Goal: Task Accomplishment & Management: Manage account settings

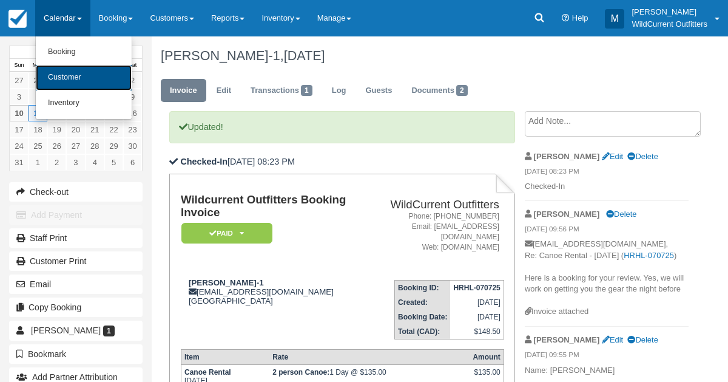
click at [60, 81] on link "Customer" at bounding box center [84, 77] width 96 height 25
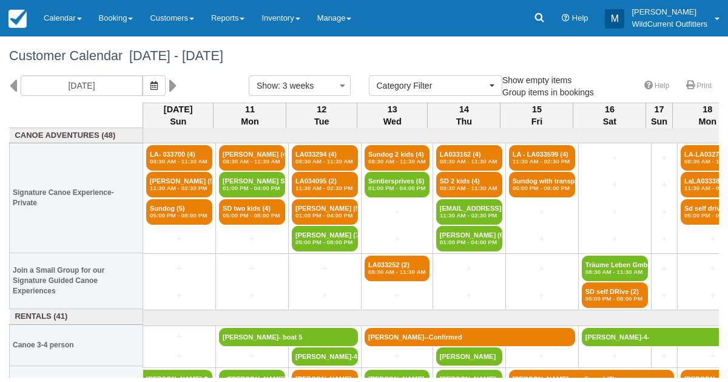
select select
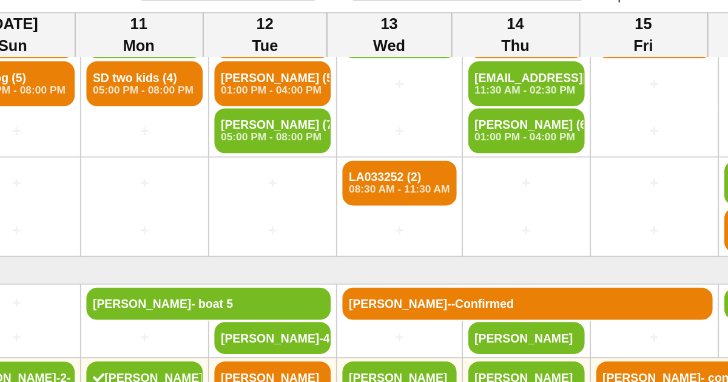
scroll to position [69, 1]
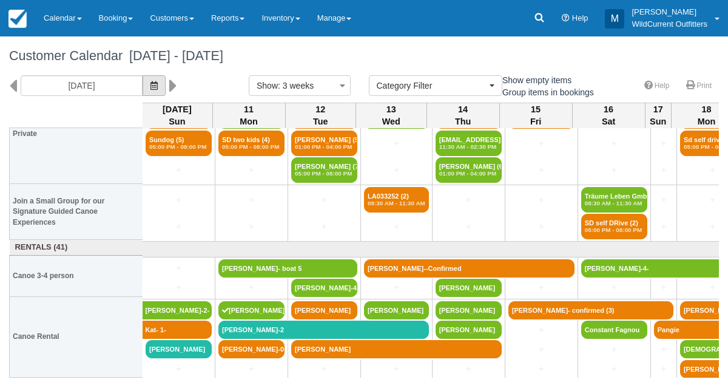
click at [158, 83] on icon "button" at bounding box center [153, 85] width 7 height 8
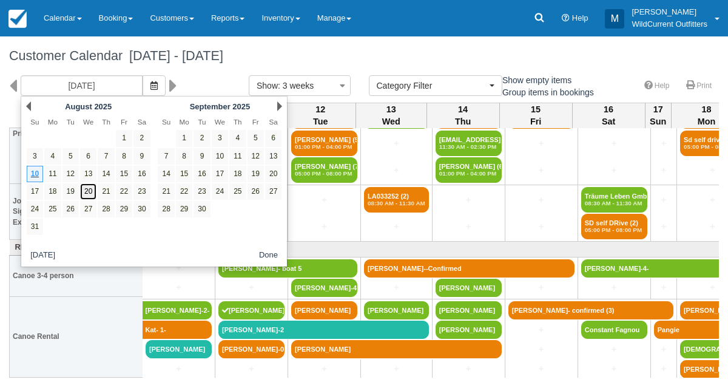
click at [84, 186] on link "20" at bounding box center [88, 191] width 16 height 16
type input "08/20/25"
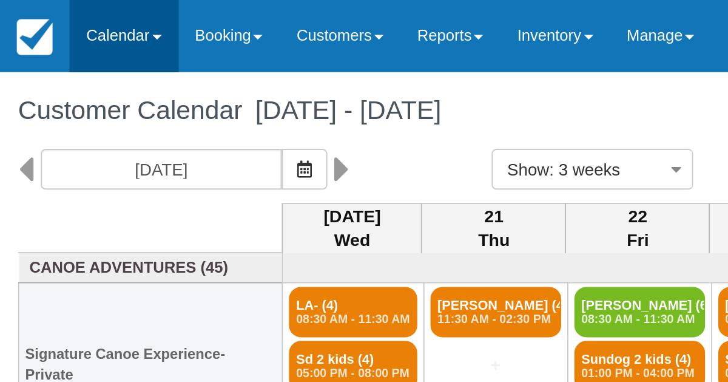
click at [48, 22] on link "Calendar" at bounding box center [62, 18] width 55 height 36
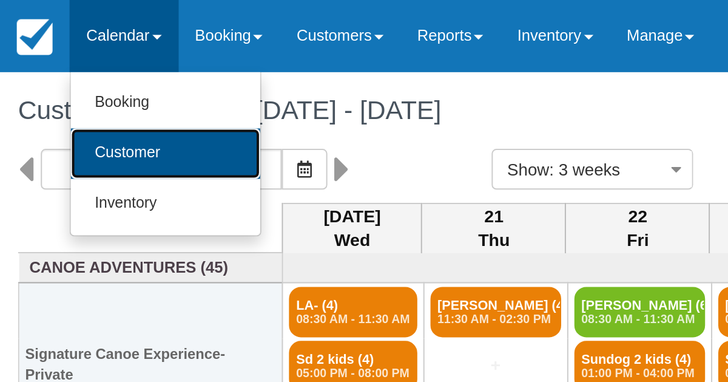
click at [55, 67] on link "Customer" at bounding box center [84, 77] width 96 height 25
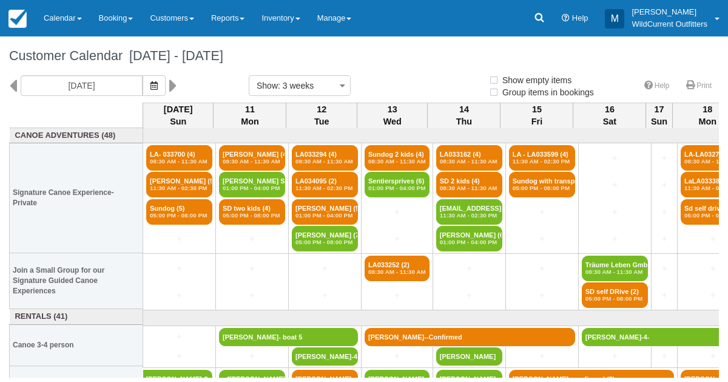
select select
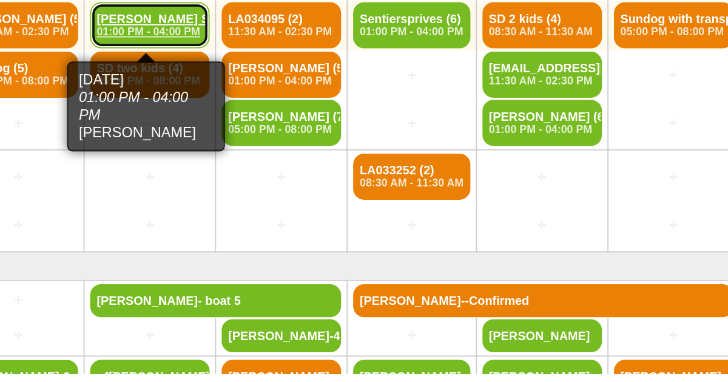
click at [254, 185] on em "01:00 PM - 04:00 PM" at bounding box center [252, 187] width 59 height 7
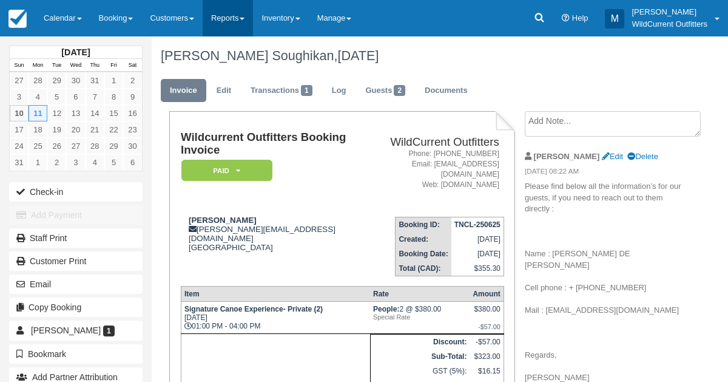
click at [233, 10] on link "Reports" at bounding box center [228, 18] width 50 height 36
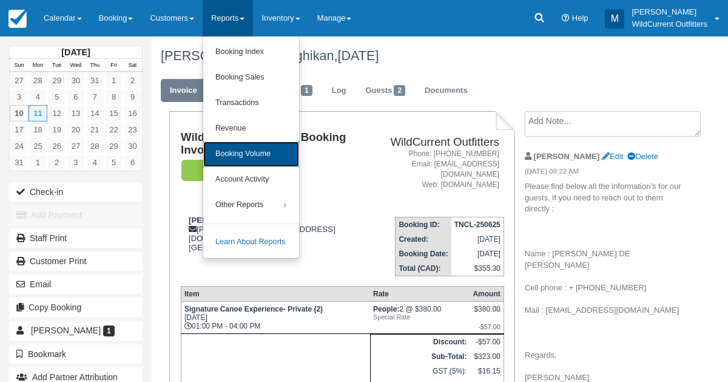
click at [227, 151] on link "Booking Volume" at bounding box center [251, 153] width 96 height 25
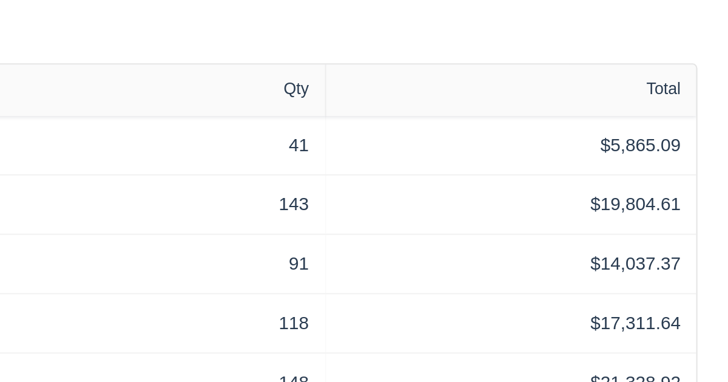
scroll to position [120, 0]
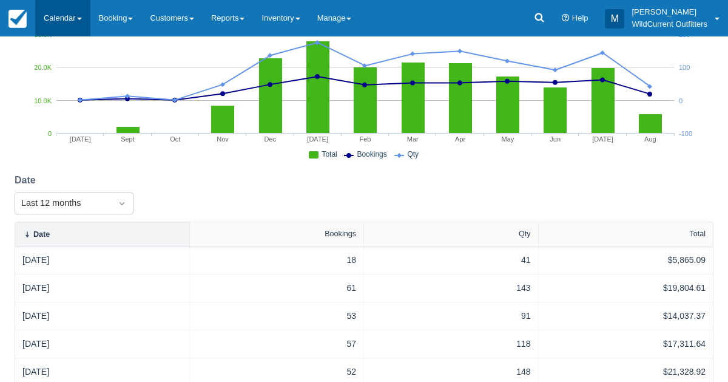
click at [60, 22] on link "Calendar" at bounding box center [62, 18] width 55 height 36
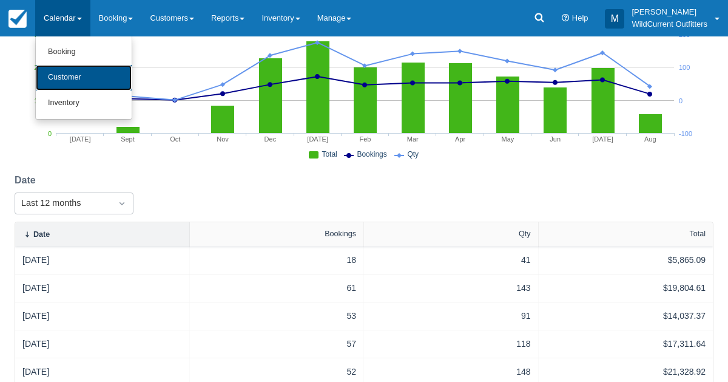
click at [59, 76] on link "Customer" at bounding box center [84, 77] width 96 height 25
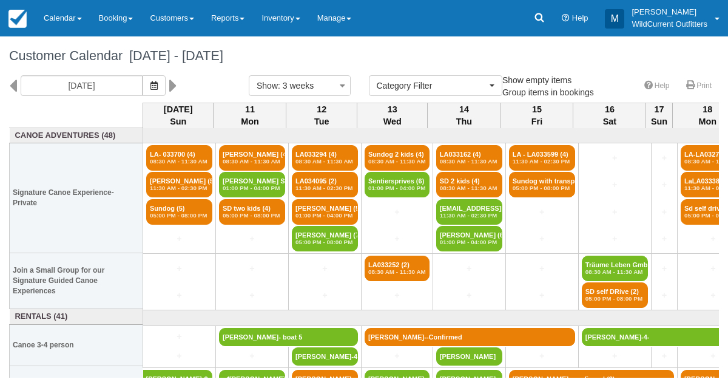
select select
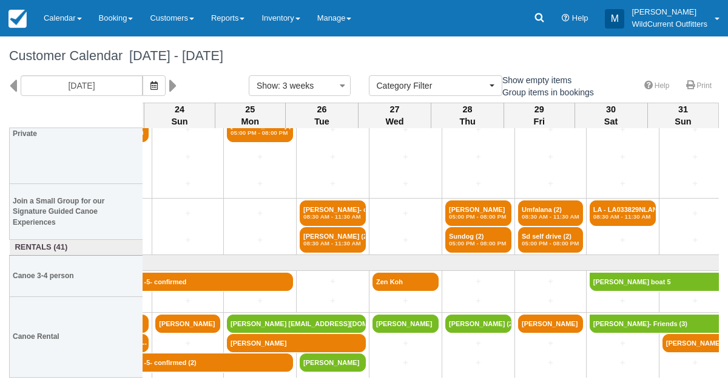
scroll to position [69, 958]
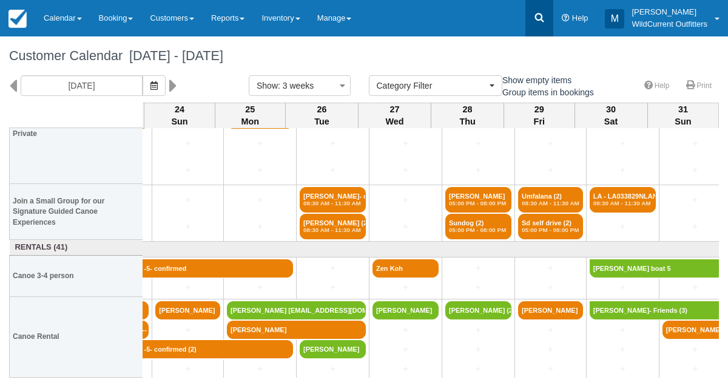
click at [543, 19] on icon at bounding box center [539, 18] width 12 height 12
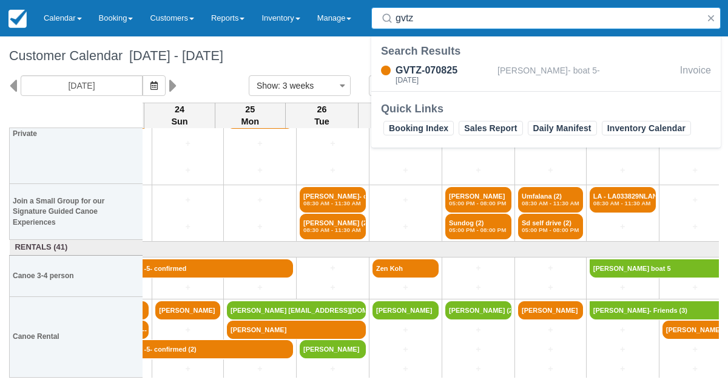
type input "gvtz"
click at [517, 61] on div "GVTZ-070825 Tue Sept 16 2025 Lori MacIsaac- boat 5- Invoice" at bounding box center [545, 76] width 349 height 30
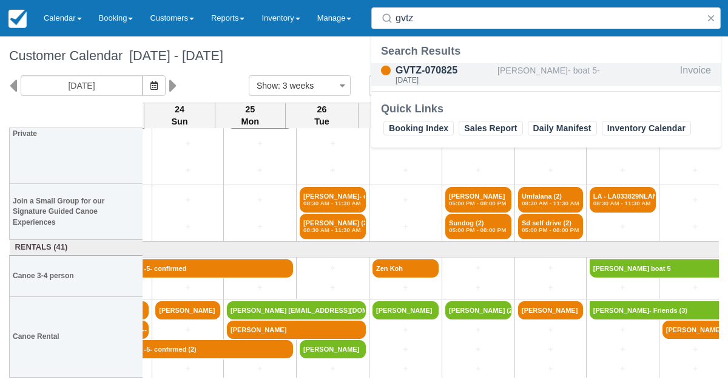
click at [459, 67] on div "GVTZ-070825" at bounding box center [443, 70] width 97 height 15
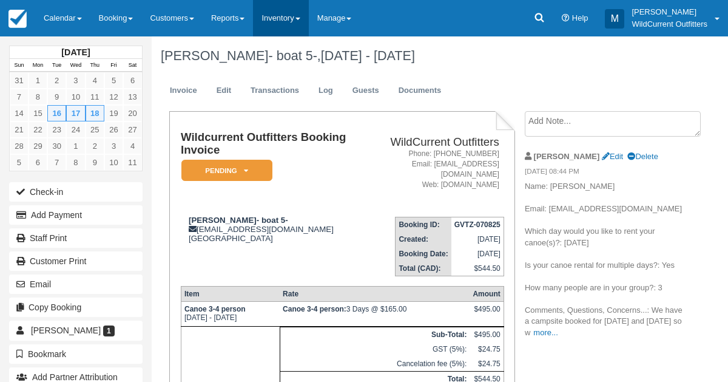
click at [291, 13] on link "Inventory" at bounding box center [280, 18] width 55 height 36
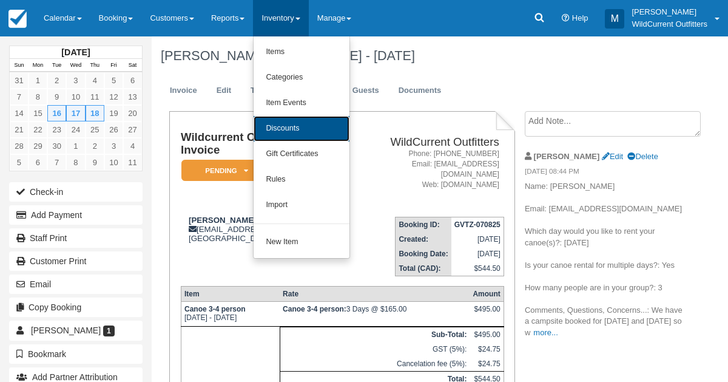
click at [301, 119] on link "Discounts" at bounding box center [302, 128] width 96 height 25
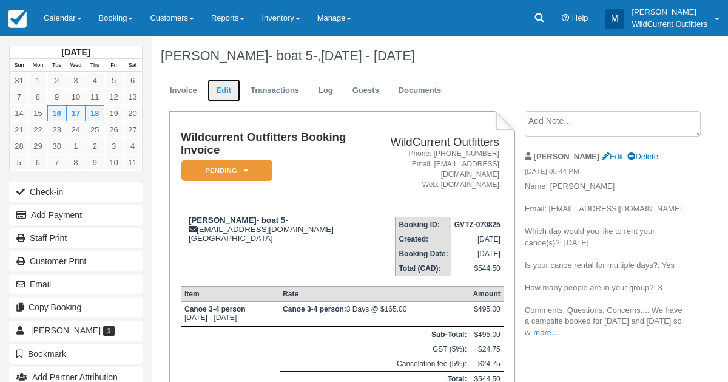
click at [223, 88] on link "Edit" at bounding box center [223, 91] width 33 height 24
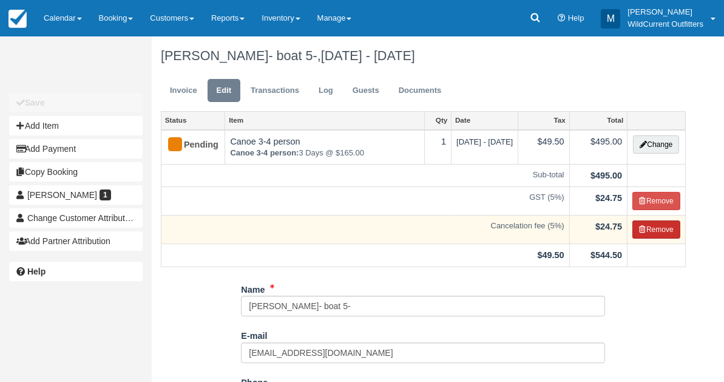
click at [642, 226] on icon "button" at bounding box center [642, 229] width 7 height 7
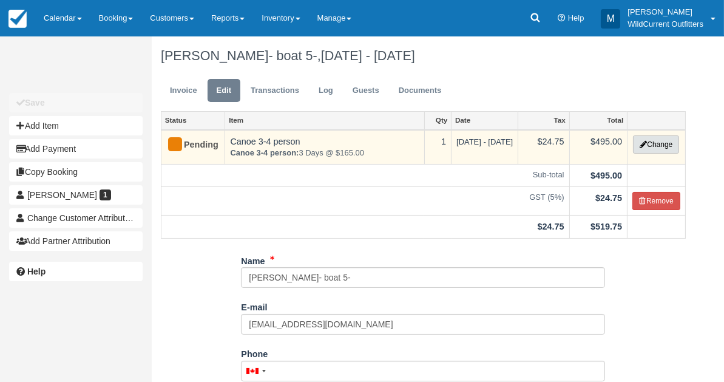
click at [643, 138] on button "Change" at bounding box center [656, 144] width 46 height 18
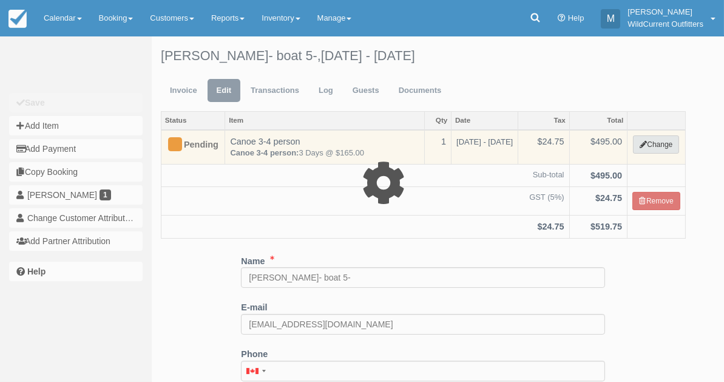
select select "7"
type input "495.00"
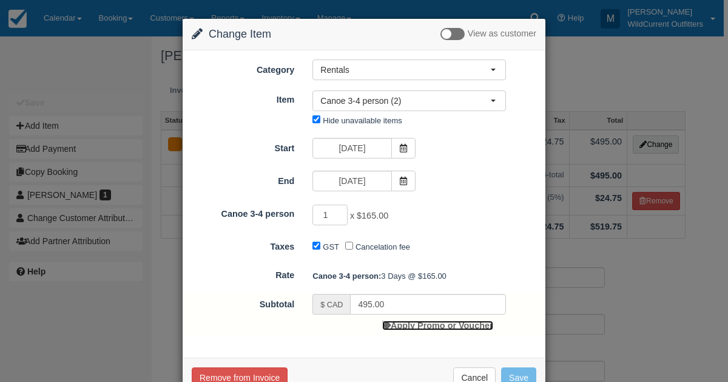
click at [396, 327] on link "Apply Promo or Voucher" at bounding box center [437, 325] width 110 height 10
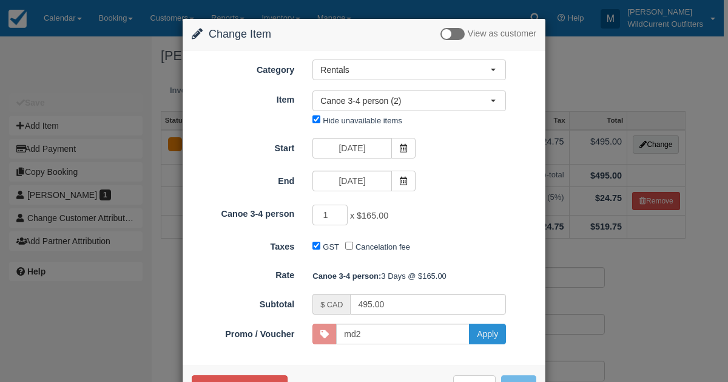
click at [484, 337] on button "Apply" at bounding box center [487, 333] width 37 height 21
type input "MD2"
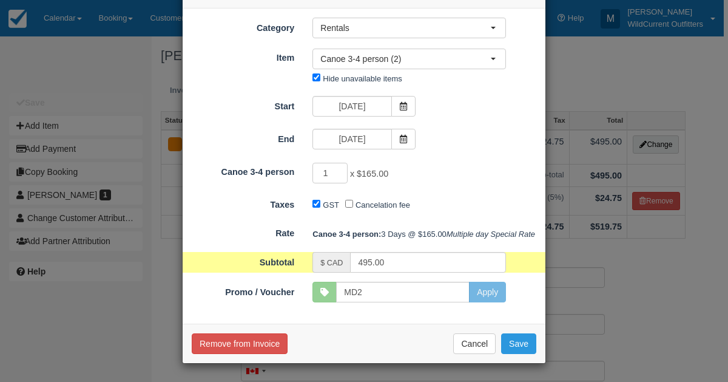
scroll to position [61, 0]
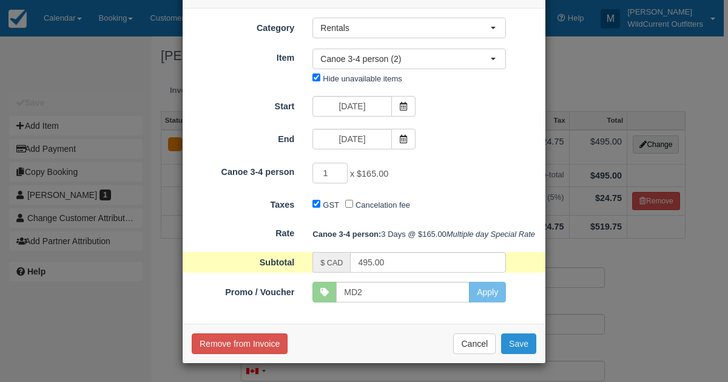
click at [508, 337] on button "Save" at bounding box center [518, 343] width 35 height 21
checkbox input "false"
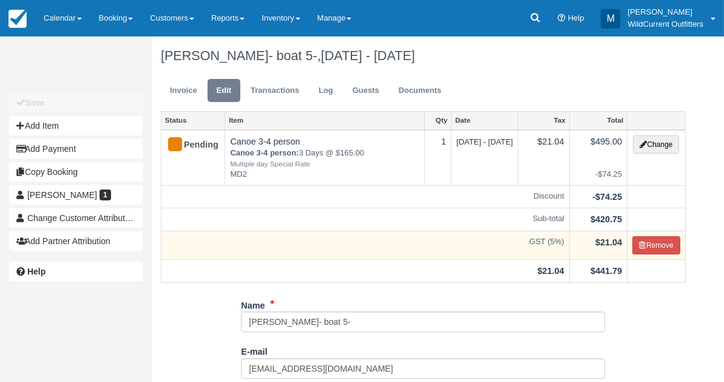
click at [582, 238] on td "$21.04" at bounding box center [598, 244] width 58 height 29
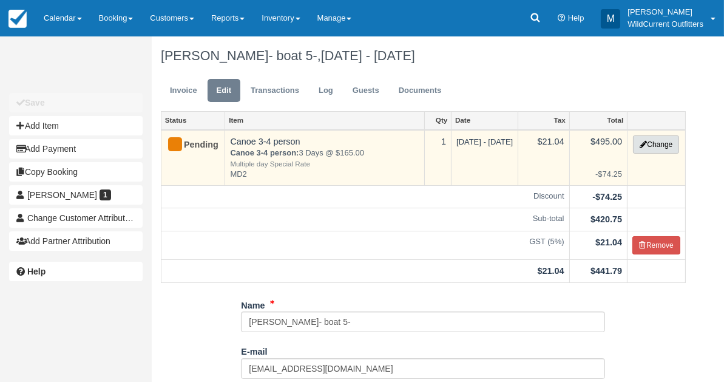
click at [642, 145] on icon "button" at bounding box center [642, 144] width 7 height 7
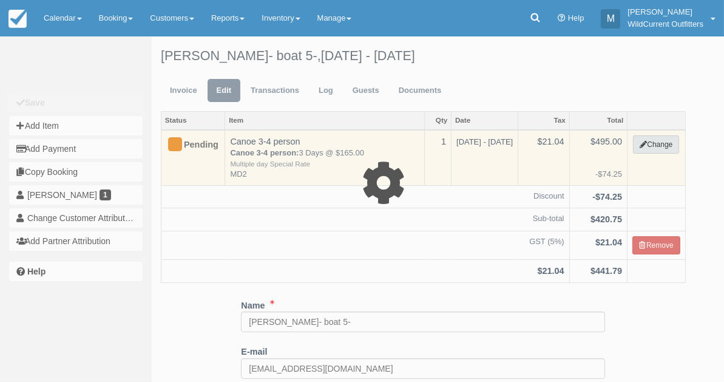
select select "7"
type input "495.00"
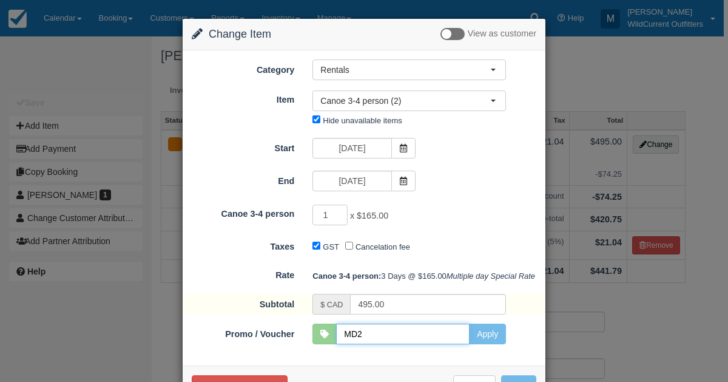
click at [359, 344] on input "MD2" at bounding box center [402, 333] width 133 height 21
type input "MD3"
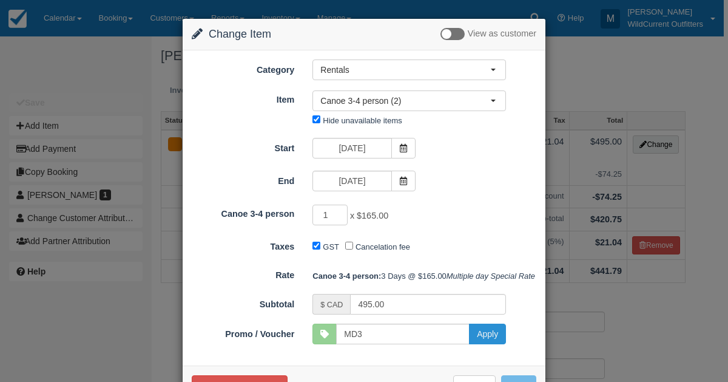
click at [476, 344] on button "Apply" at bounding box center [487, 333] width 37 height 21
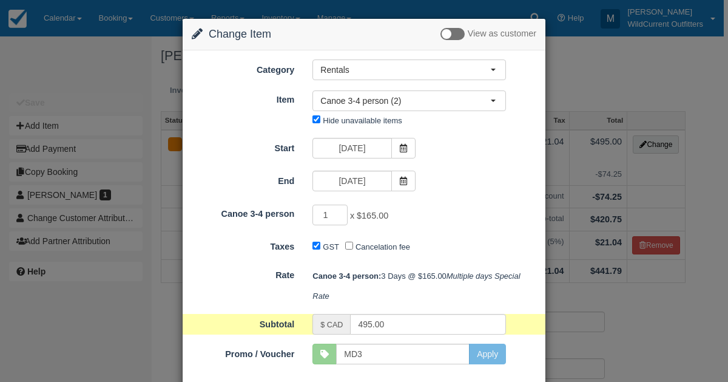
scroll to position [61, 0]
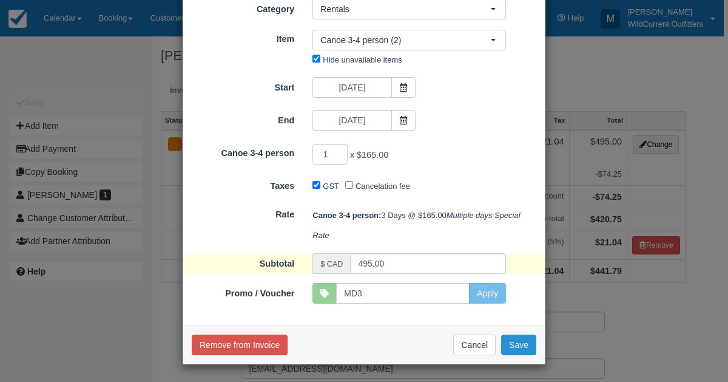
click at [510, 340] on button "Save" at bounding box center [518, 344] width 35 height 21
checkbox input "false"
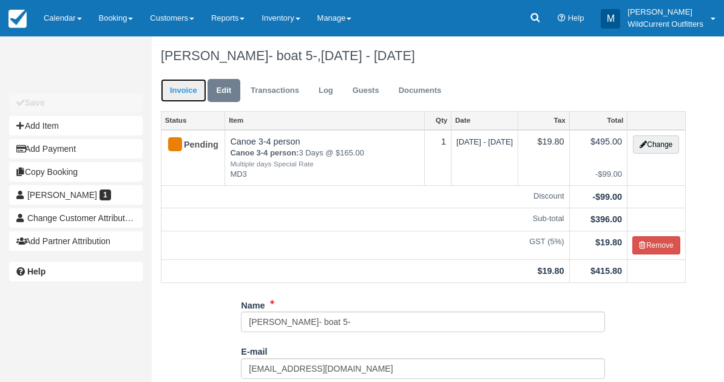
click at [189, 91] on link "Invoice" at bounding box center [183, 91] width 45 height 24
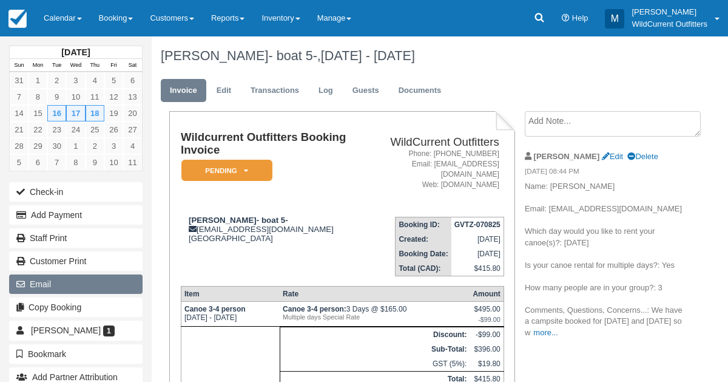
click at [59, 282] on button "Email" at bounding box center [75, 283] width 133 height 19
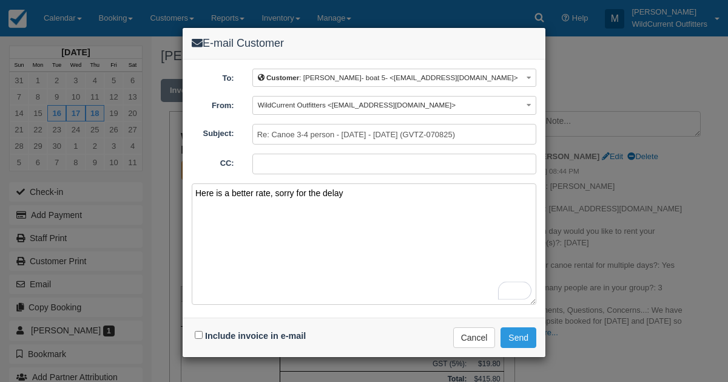
type textarea "Here is a better rate, sorry for the delay"
click at [195, 331] on input "Include invoice in e-mail" at bounding box center [199, 335] width 8 height 8
checkbox input "true"
click at [516, 334] on button "Send" at bounding box center [518, 337] width 36 height 21
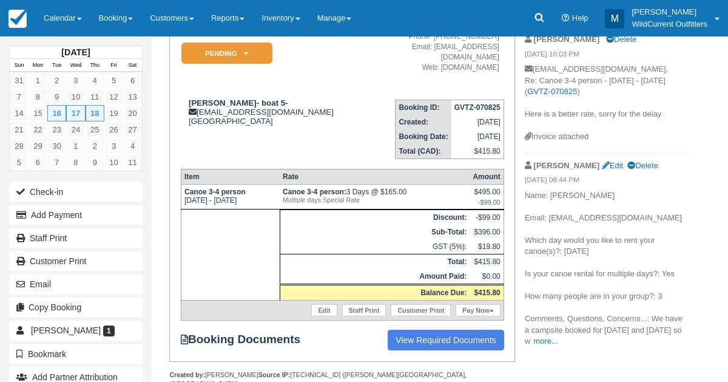
scroll to position [126, 0]
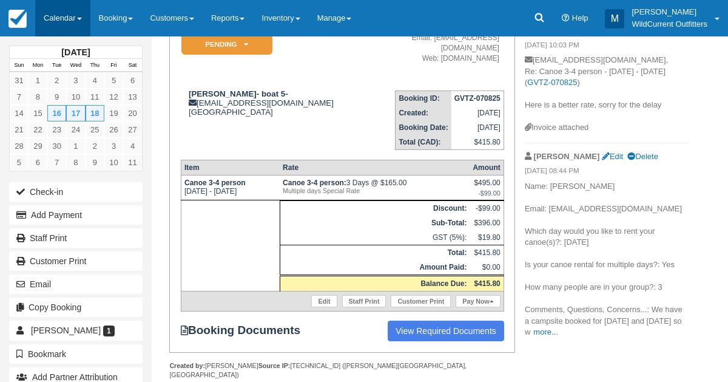
click at [57, 24] on link "Calendar" at bounding box center [62, 18] width 55 height 36
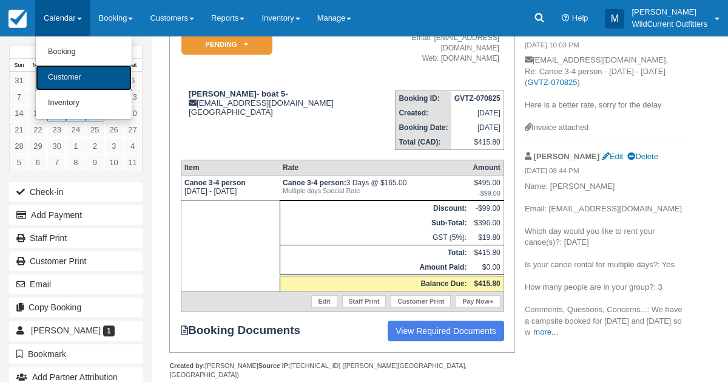
click at [49, 71] on link "Customer" at bounding box center [84, 77] width 96 height 25
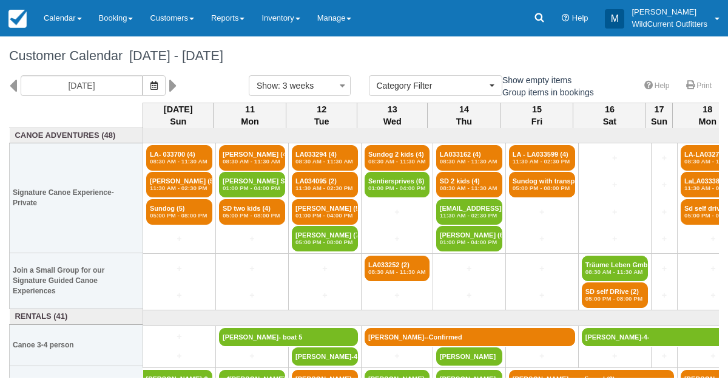
select select
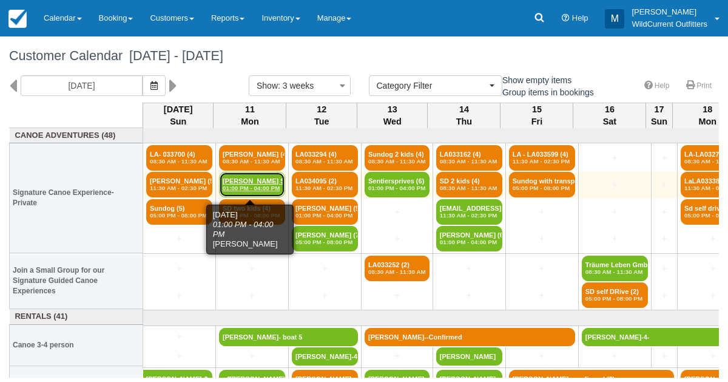
click at [232, 186] on em "01:00 PM - 04:00 PM" at bounding box center [252, 187] width 59 height 7
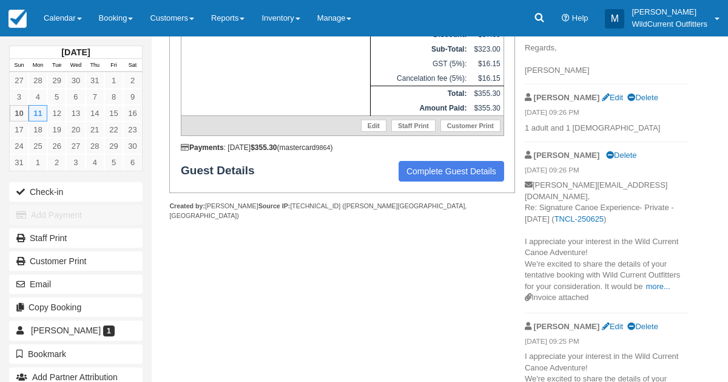
scroll to position [306, 0]
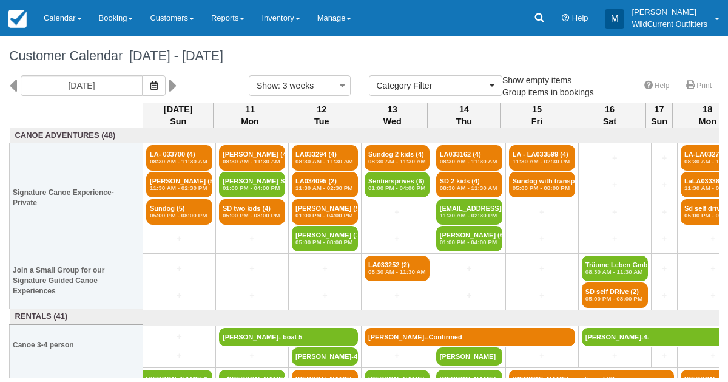
select select
click at [545, 16] on icon at bounding box center [539, 18] width 12 height 12
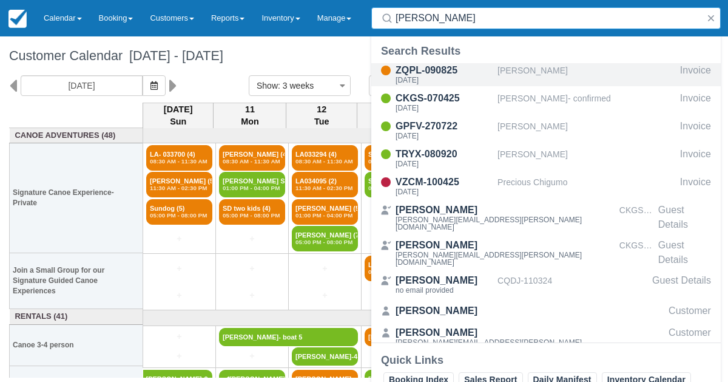
type input "terri"
click at [509, 69] on div "Terri Rowland" at bounding box center [586, 74] width 178 height 23
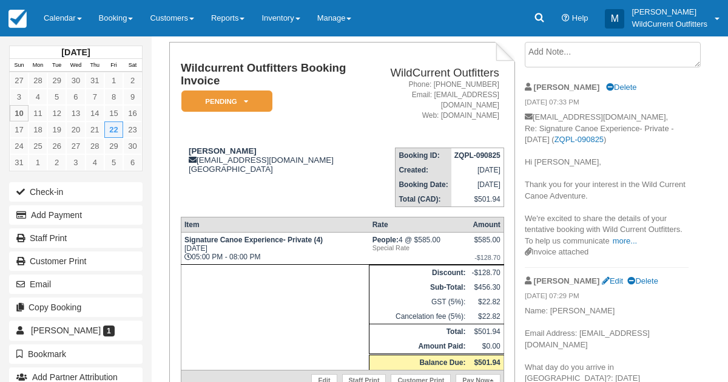
scroll to position [68, 0]
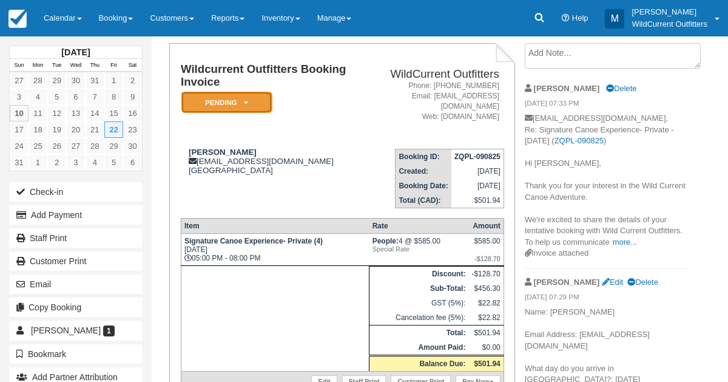
click at [246, 96] on em "Pending" at bounding box center [226, 102] width 91 height 21
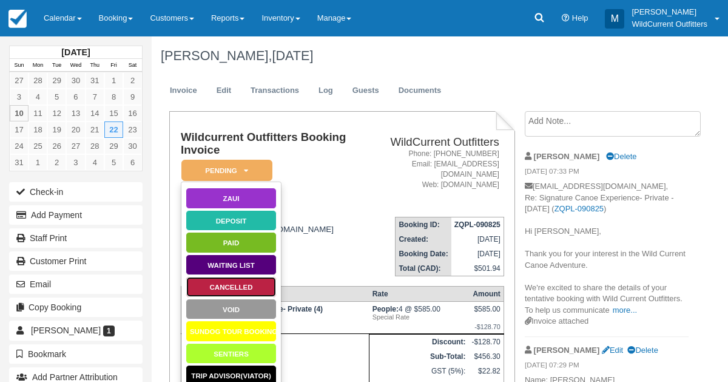
click at [223, 279] on link "Cancelled" at bounding box center [231, 286] width 91 height 21
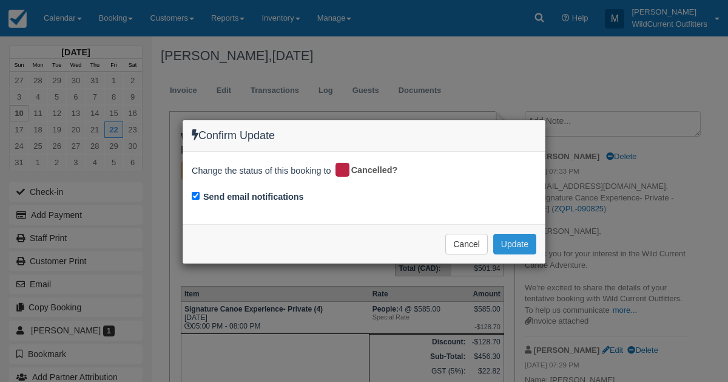
click at [511, 243] on button "Update" at bounding box center [514, 244] width 43 height 21
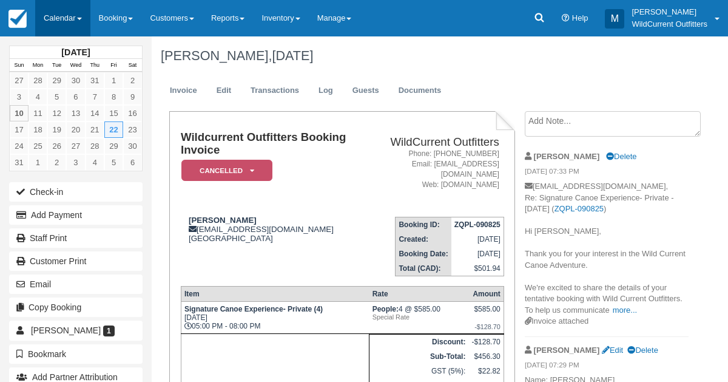
click at [55, 16] on link "Calendar" at bounding box center [62, 18] width 55 height 36
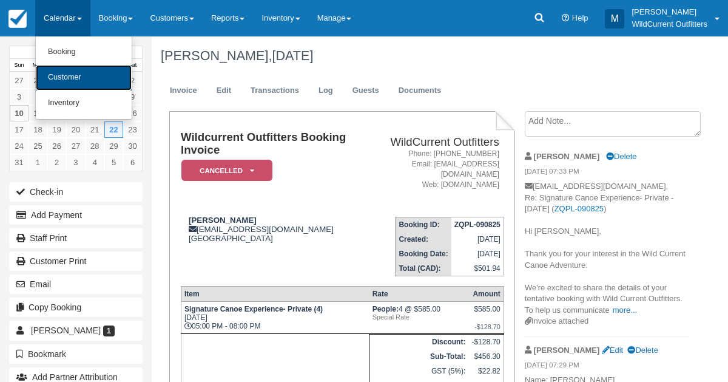
click at [57, 69] on link "Customer" at bounding box center [84, 77] width 96 height 25
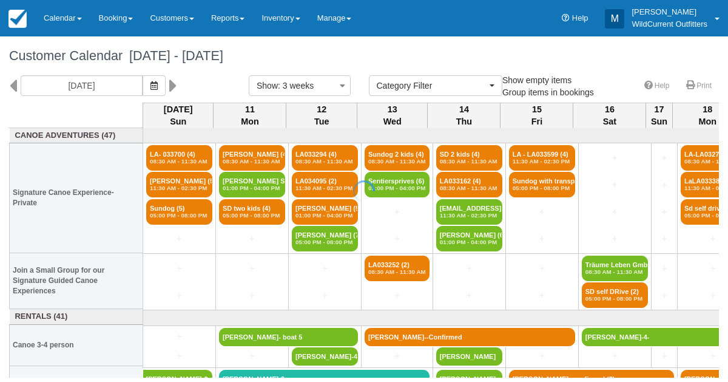
select select
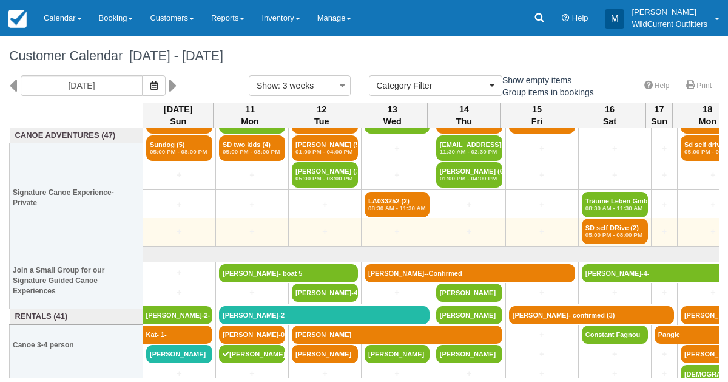
scroll to position [69, 0]
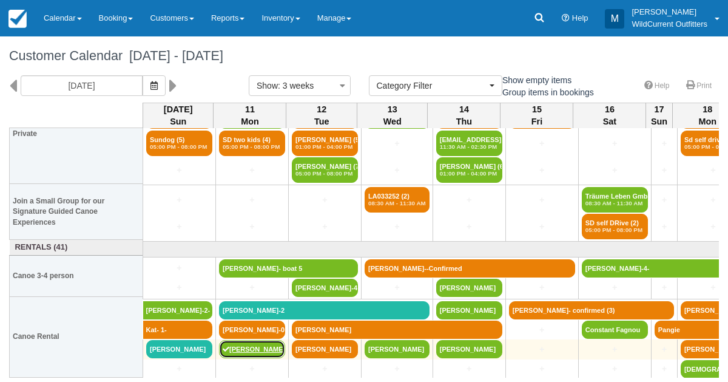
click at [244, 340] on link "[PERSON_NAME]-1" at bounding box center [252, 349] width 66 height 18
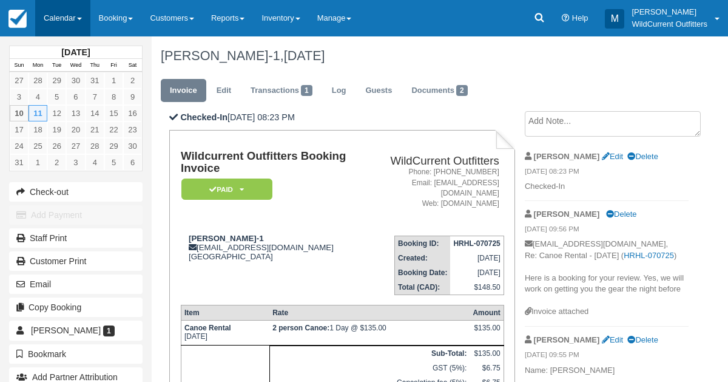
click at [67, 14] on link "Calendar" at bounding box center [62, 18] width 55 height 36
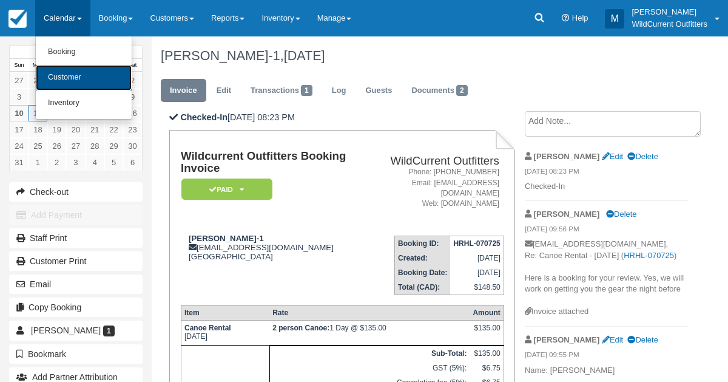
click at [68, 71] on link "Customer" at bounding box center [84, 77] width 96 height 25
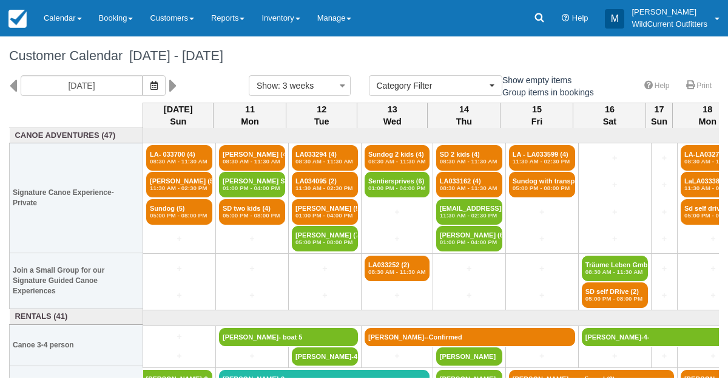
select select
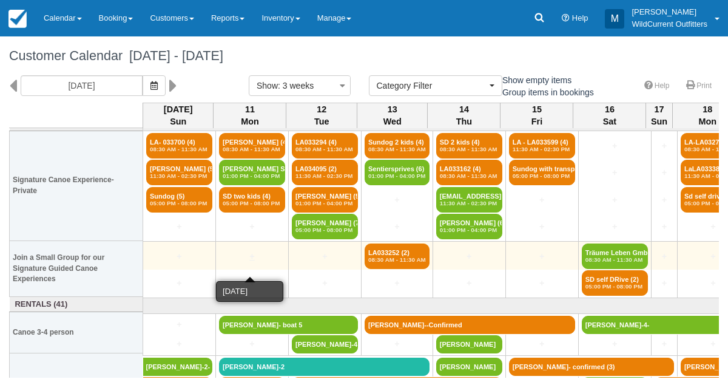
scroll to position [12, 0]
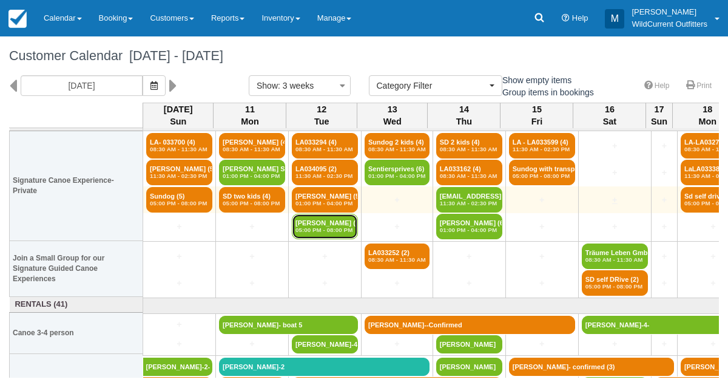
click at [316, 218] on link "Nadine DUPRE (7) 05:00 PM - 08:00 PM" at bounding box center [325, 226] width 66 height 25
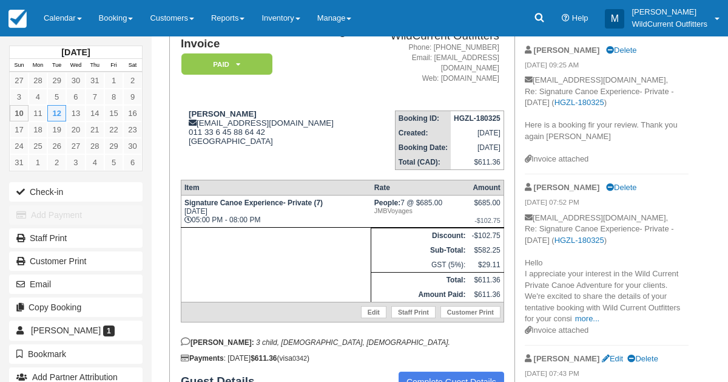
scroll to position [107, 0]
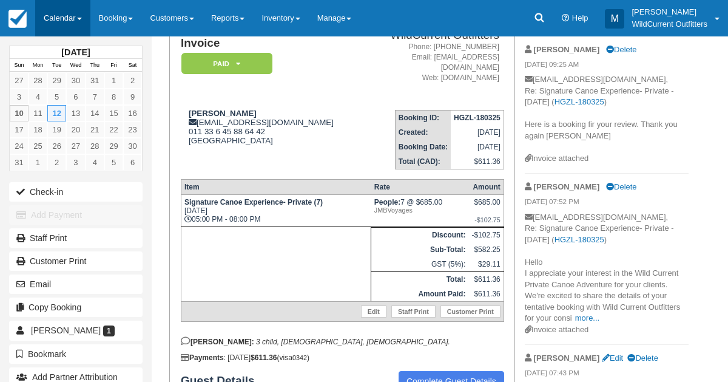
click at [52, 11] on link "Calendar" at bounding box center [62, 18] width 55 height 36
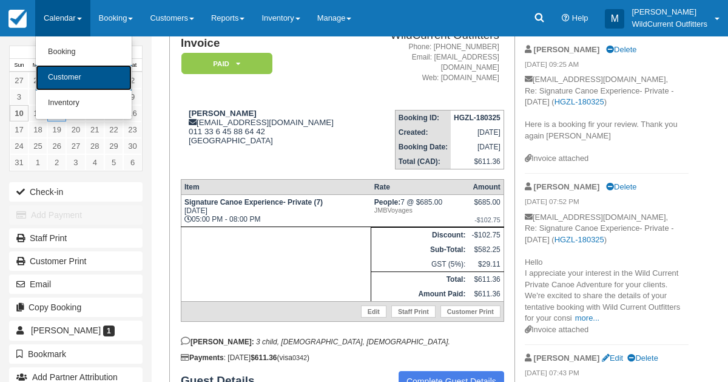
click at [80, 71] on link "Customer" at bounding box center [84, 77] width 96 height 25
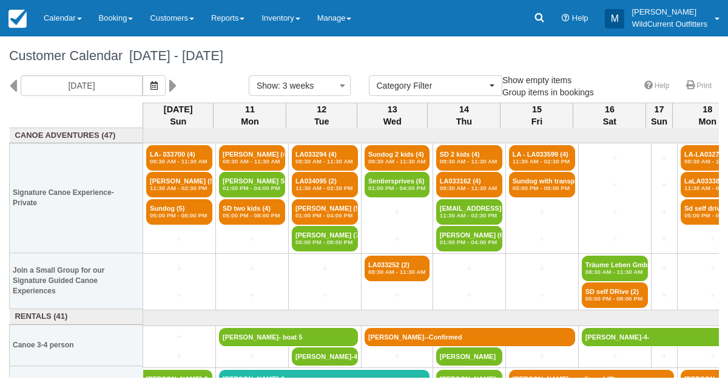
select select
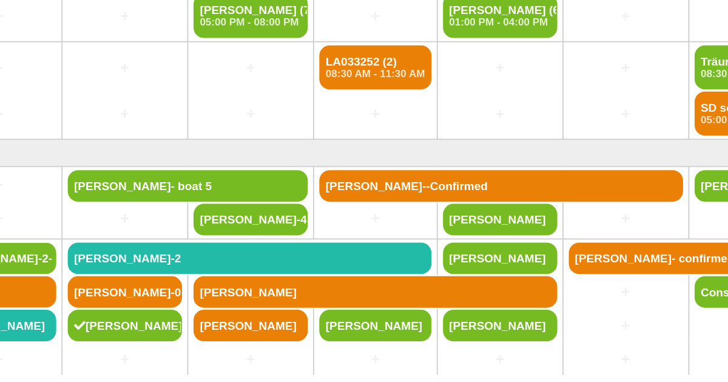
scroll to position [69, 0]
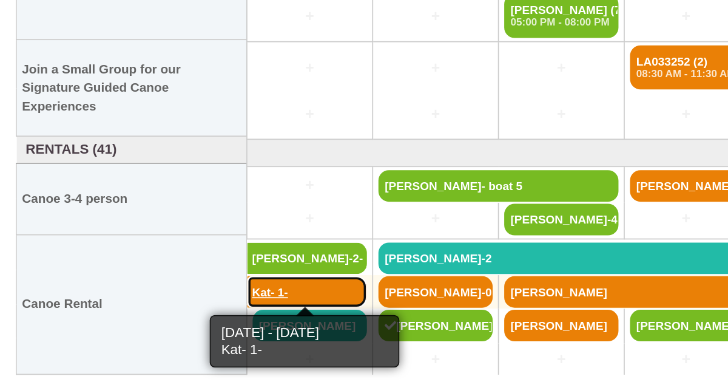
click at [184, 321] on link "Kat- 1-" at bounding box center [178, 329] width 70 height 18
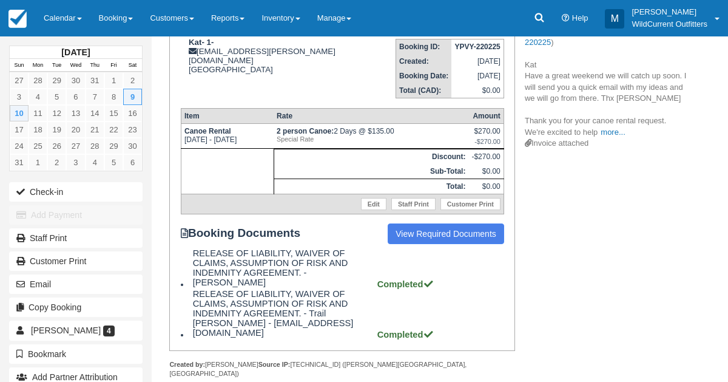
scroll to position [183, 0]
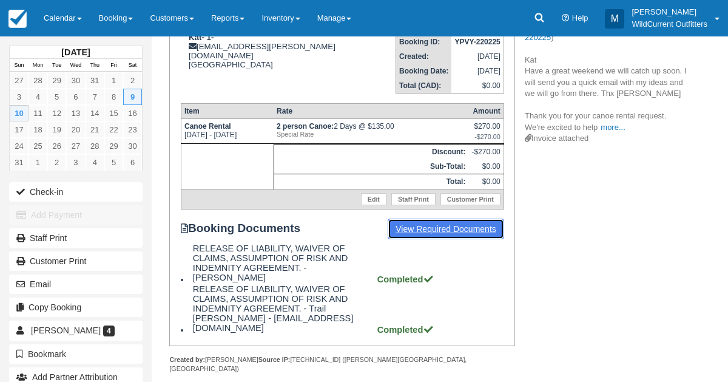
click at [471, 221] on link "View Required Documents" at bounding box center [446, 228] width 116 height 21
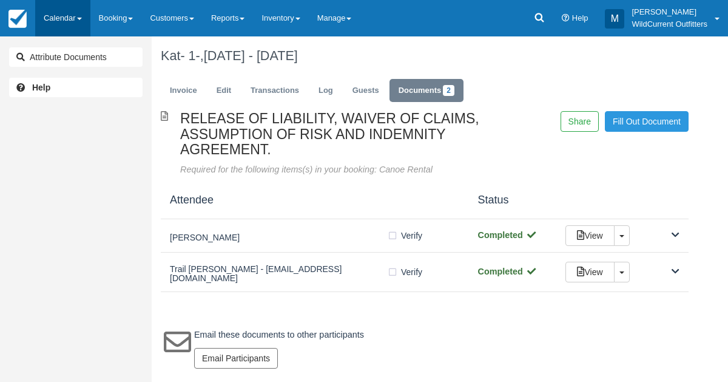
click at [54, 8] on link "Calendar" at bounding box center [62, 18] width 55 height 36
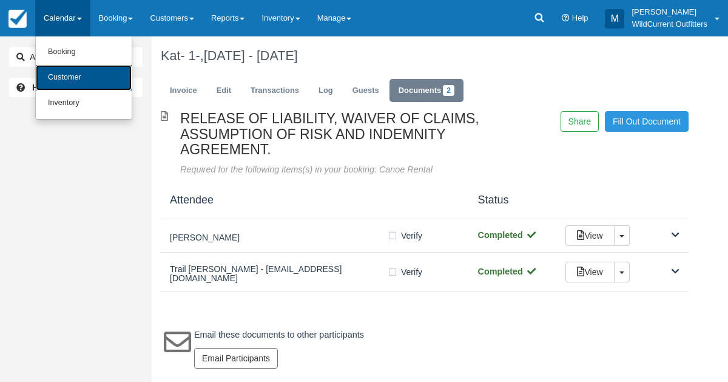
click at [68, 71] on link "Customer" at bounding box center [84, 77] width 96 height 25
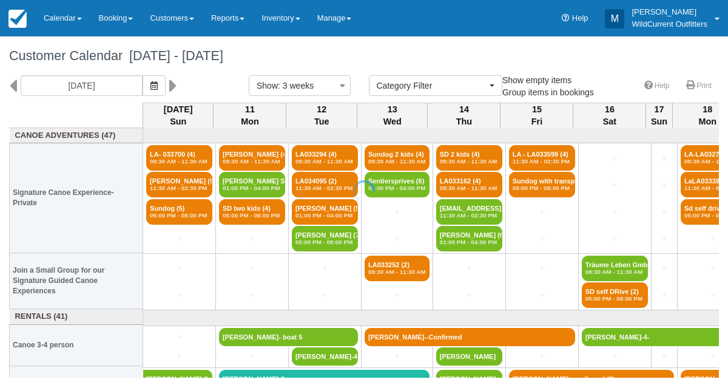
select select
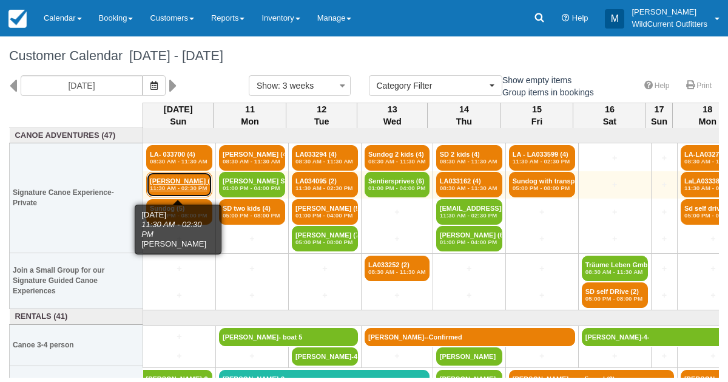
click at [166, 178] on link "Carmen Jacob (5) 11:30 AM - 02:30 PM" at bounding box center [179, 184] width 66 height 25
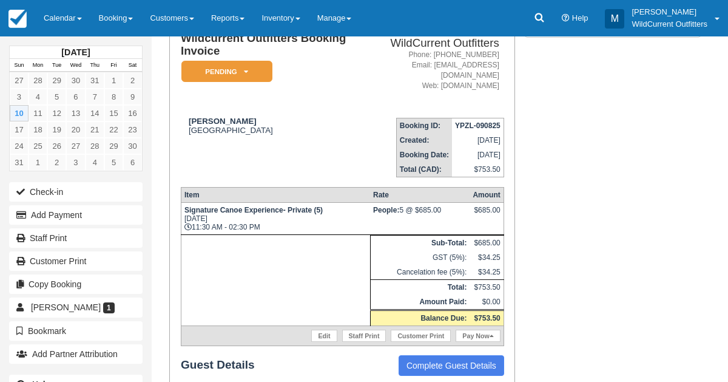
scroll to position [143, 0]
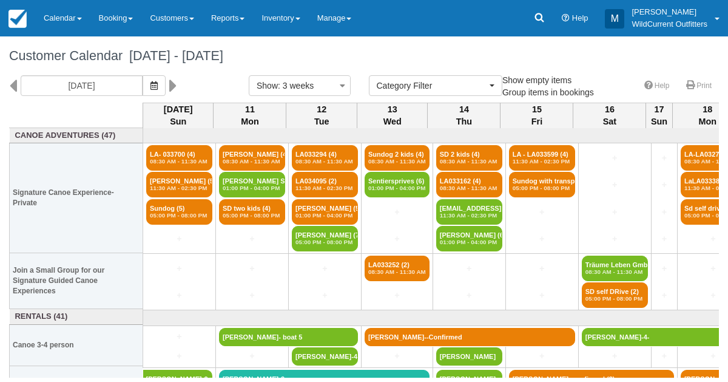
select select
click at [164, 79] on button "button" at bounding box center [154, 85] width 23 height 21
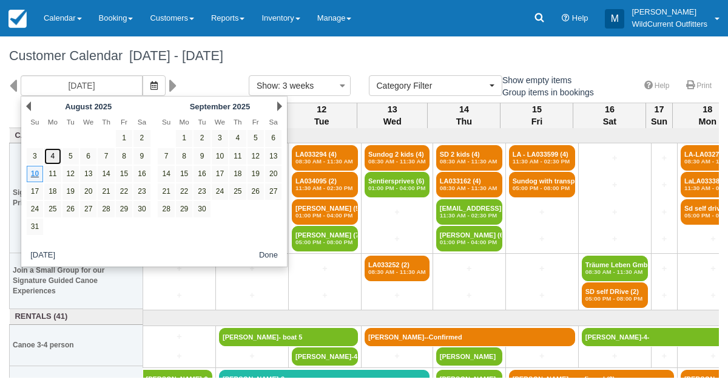
click at [49, 150] on link "4" at bounding box center [52, 156] width 16 height 16
type input "08/04/25"
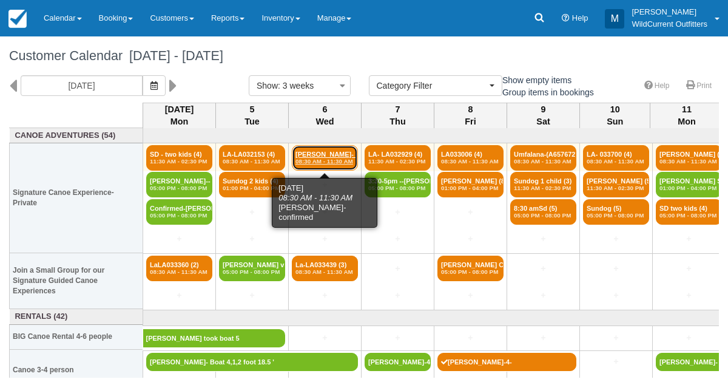
click at [320, 152] on link "Melanie Toman- confi (4) 08:30 AM - 11:30 AM" at bounding box center [325, 157] width 66 height 25
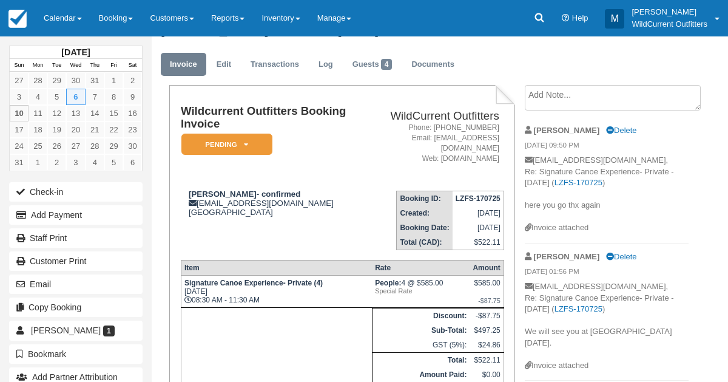
scroll to position [25, 0]
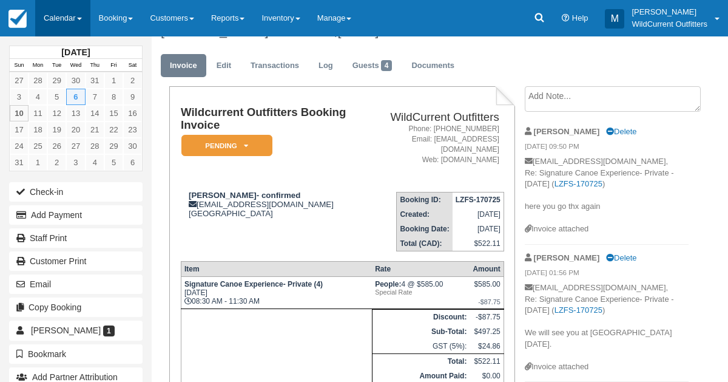
click at [67, 18] on link "Calendar" at bounding box center [62, 18] width 55 height 36
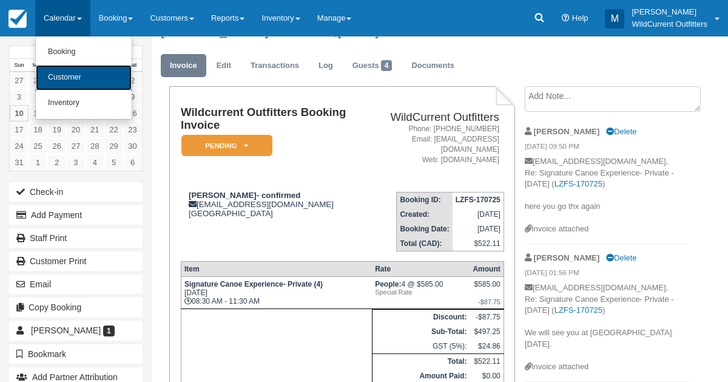
click at [72, 78] on link "Customer" at bounding box center [84, 77] width 96 height 25
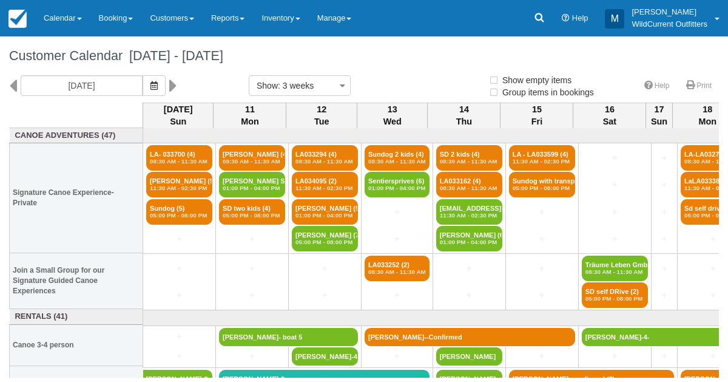
select select
click at [166, 89] on button "button" at bounding box center [154, 85] width 23 height 21
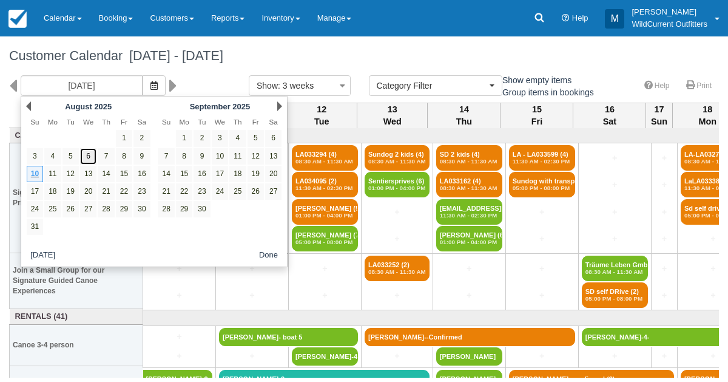
click at [90, 160] on link "6" at bounding box center [88, 156] width 16 height 16
type input "[DATE]"
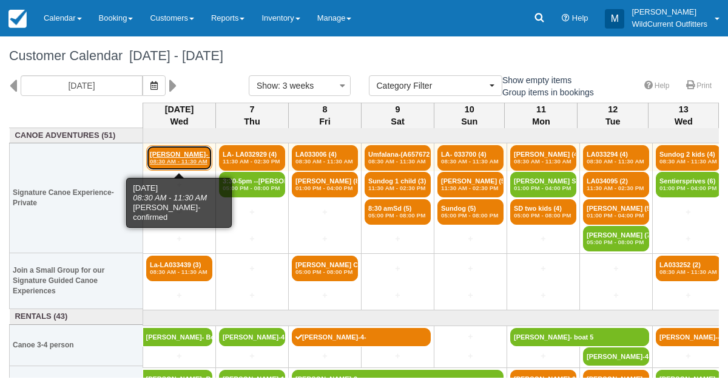
click at [173, 159] on em "08:30 AM - 11:30 AM" at bounding box center [179, 161] width 59 height 7
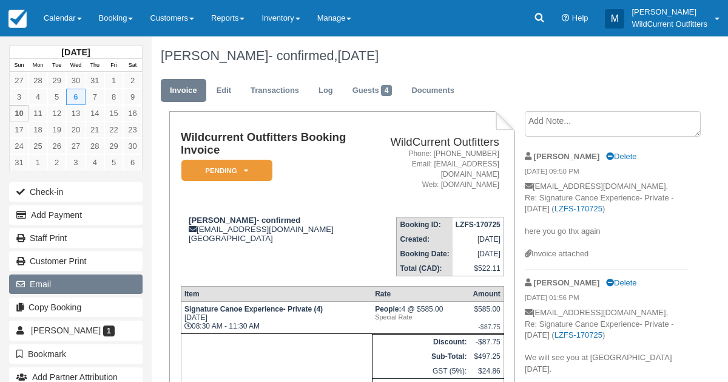
click at [61, 275] on button "Email" at bounding box center [75, 283] width 133 height 19
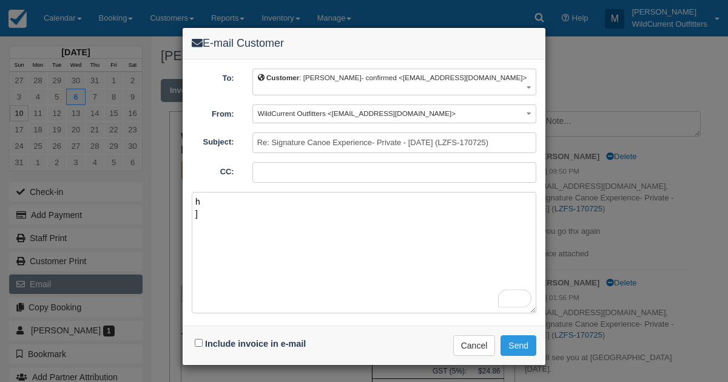
type textarea "h ]"
click at [727, 175] on div "E-mail Customer To: Customer : Melanie Toman- confirmed <mtoma009@gmail.com> Cu…" at bounding box center [364, 191] width 728 height 382
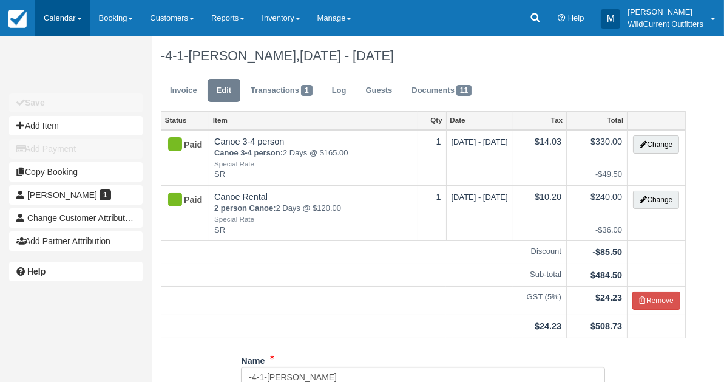
click at [55, 22] on link "Calendar" at bounding box center [62, 18] width 55 height 36
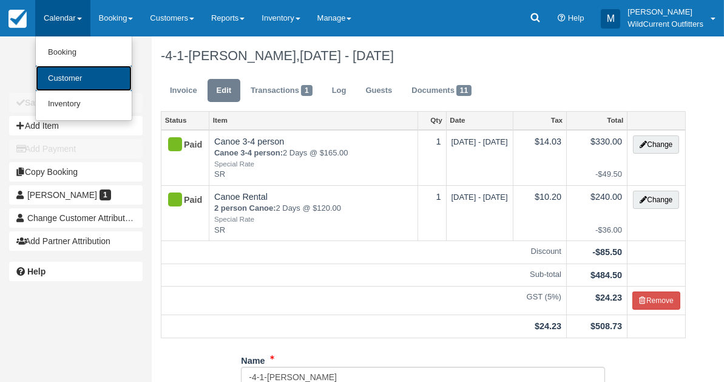
click at [67, 82] on link "Customer" at bounding box center [84, 79] width 96 height 26
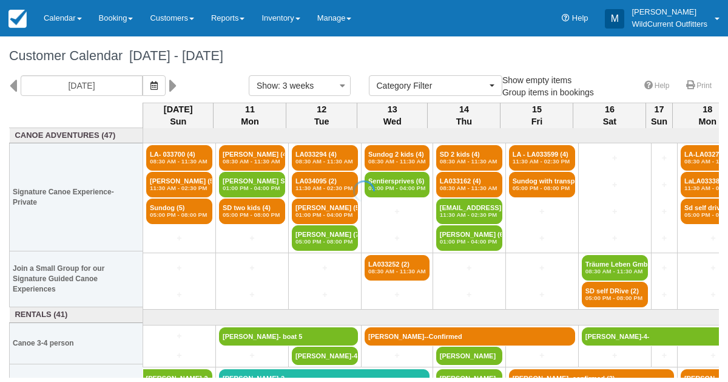
select select
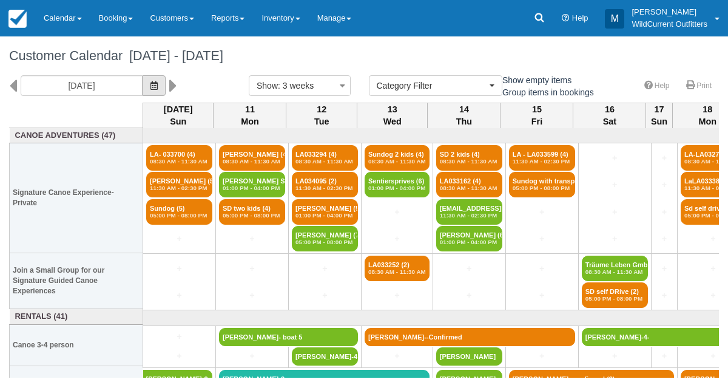
click at [166, 91] on button "button" at bounding box center [154, 85] width 23 height 21
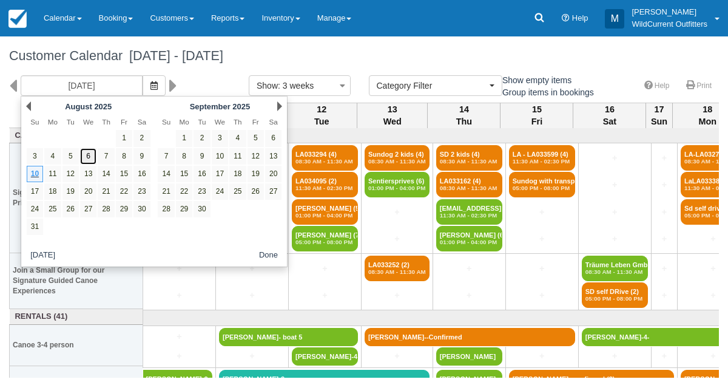
click at [88, 155] on link "6" at bounding box center [88, 156] width 16 height 16
type input "[DATE]"
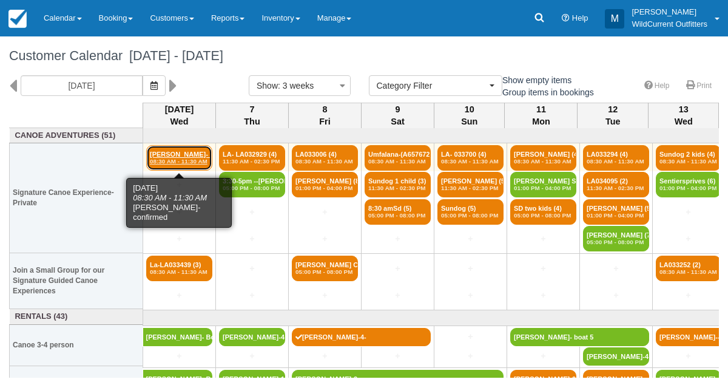
click at [175, 158] on em "08:30 AM - 11:30 AM" at bounding box center [179, 161] width 59 height 7
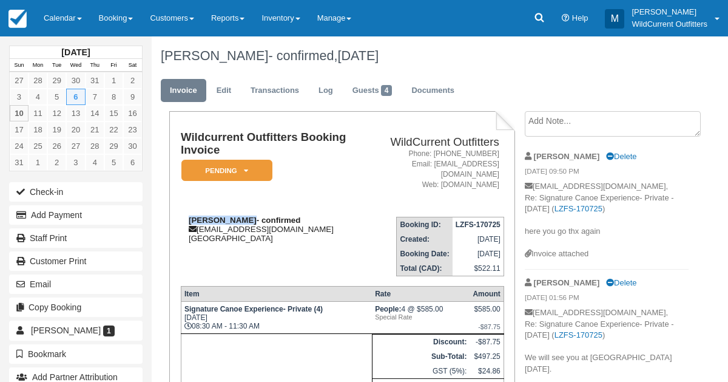
drag, startPoint x: 244, startPoint y: 217, endPoint x: 188, endPoint y: 220, distance: 56.5
click at [189, 220] on strong "[PERSON_NAME]- confirmed" at bounding box center [245, 219] width 112 height 9
copy strong "[PERSON_NAME]"
click at [247, 167] on icon at bounding box center [246, 170] width 4 height 7
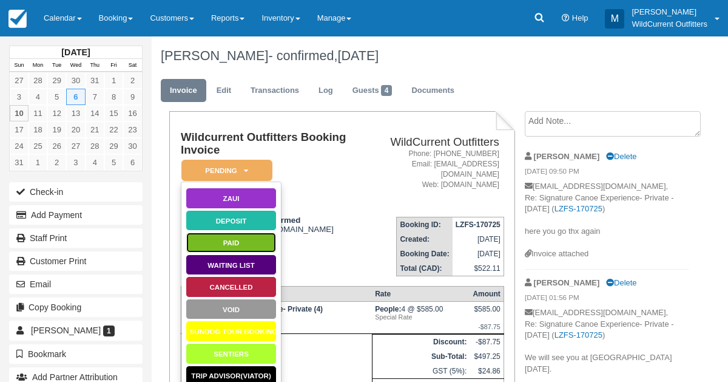
click at [240, 238] on link "Paid" at bounding box center [231, 242] width 91 height 21
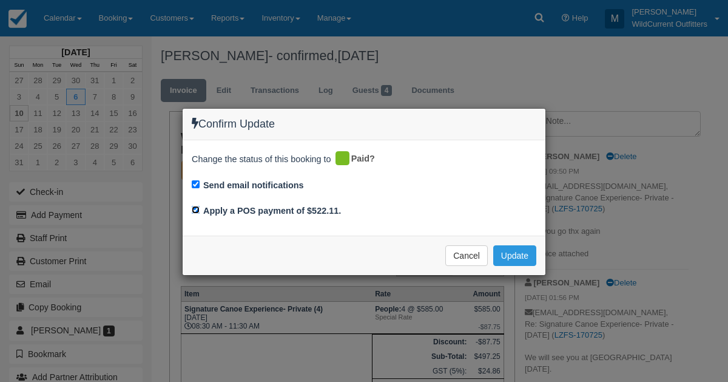
click at [197, 209] on input "Apply a POS payment of $522.11." at bounding box center [196, 210] width 8 height 8
checkbox input "false"
click at [505, 252] on button "Update" at bounding box center [514, 255] width 43 height 21
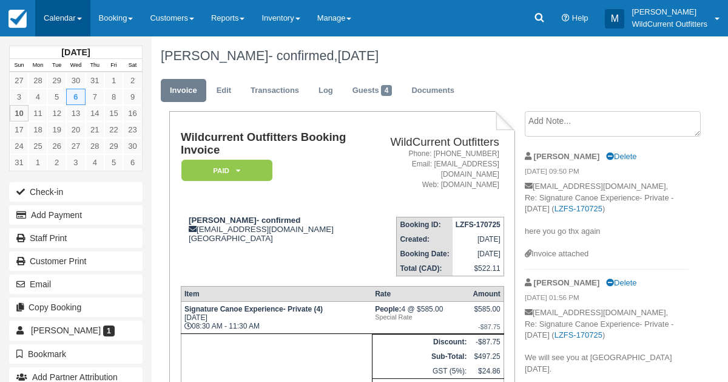
click at [53, 11] on link "Calendar" at bounding box center [62, 18] width 55 height 36
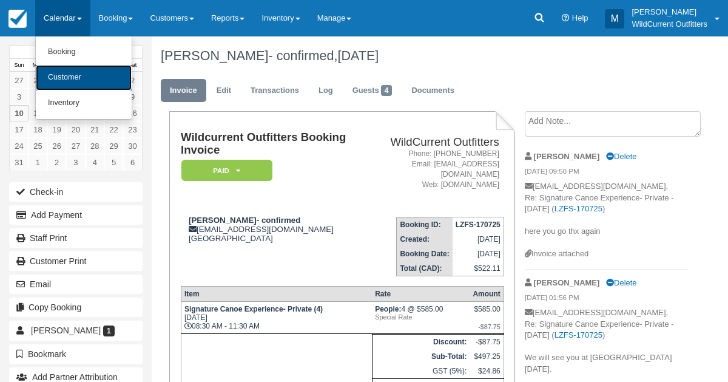
click at [56, 69] on link "Customer" at bounding box center [84, 77] width 96 height 25
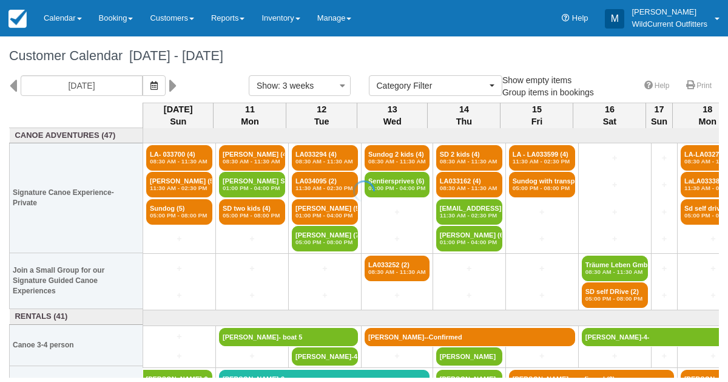
select select
click at [158, 83] on icon "button" at bounding box center [153, 85] width 7 height 8
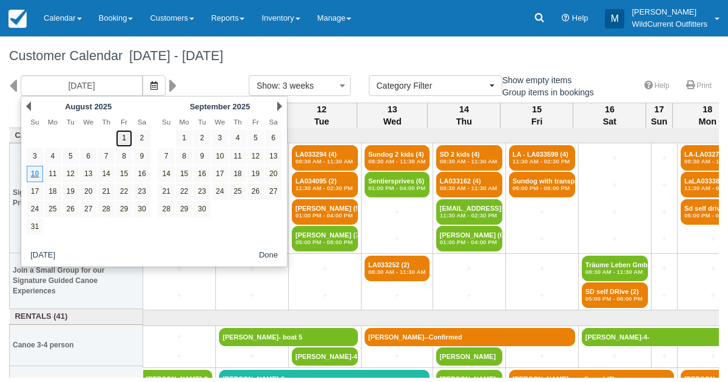
click at [124, 134] on link "1" at bounding box center [124, 138] width 16 height 16
type input "08/01/25"
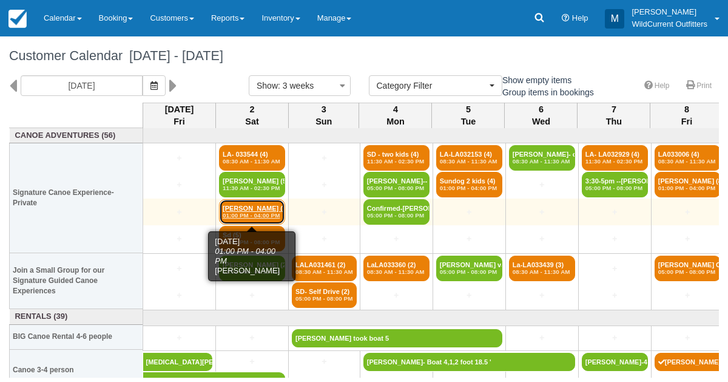
click at [243, 212] on em "01:00 PM - 04:00 PM" at bounding box center [252, 215] width 59 height 7
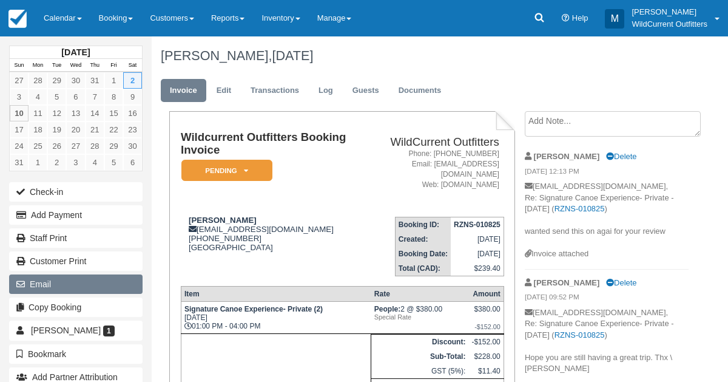
click at [52, 274] on button "Email" at bounding box center [75, 283] width 133 height 19
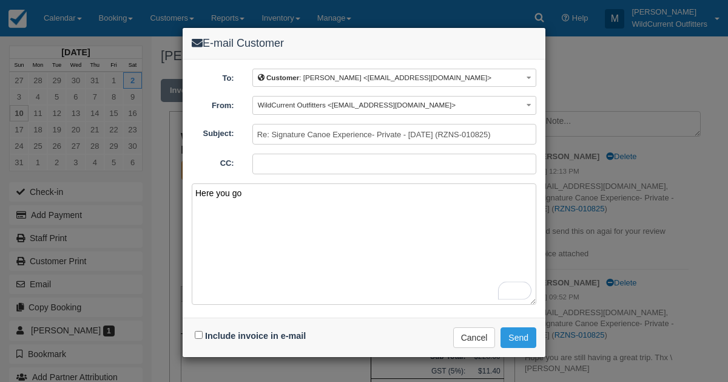
type textarea "Here you go"
click at [200, 331] on input "Include invoice in e-mail" at bounding box center [199, 335] width 8 height 8
checkbox input "true"
click at [516, 334] on button "Send" at bounding box center [518, 337] width 36 height 21
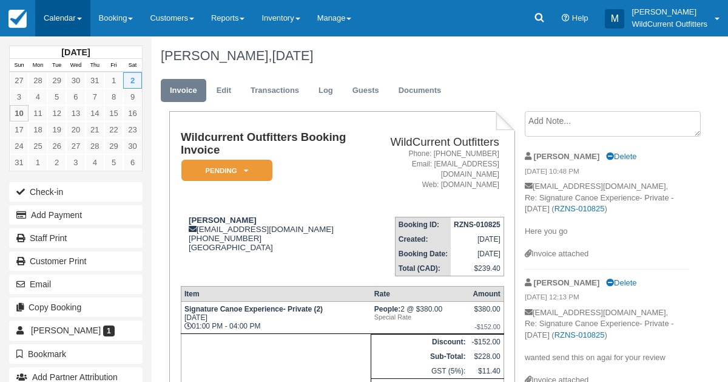
click at [52, 21] on link "Calendar" at bounding box center [62, 18] width 55 height 36
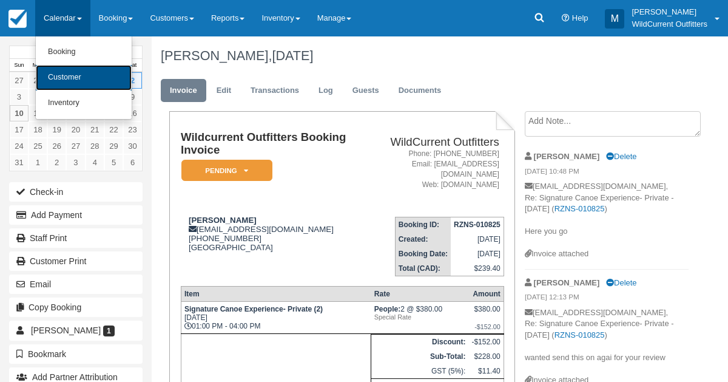
click at [59, 69] on link "Customer" at bounding box center [84, 77] width 96 height 25
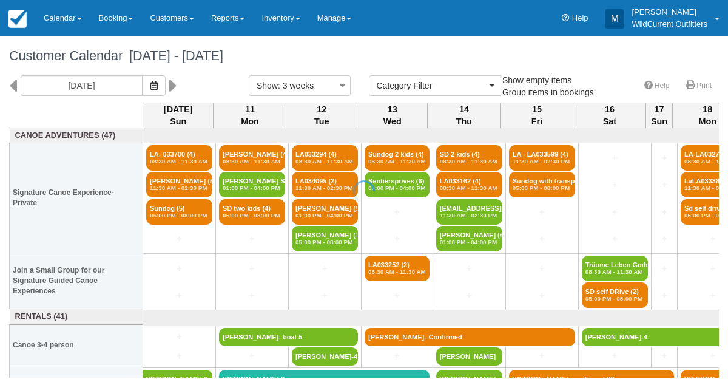
select select
click at [181, 87] on div "[DATE]" at bounding box center [102, 85] width 163 height 21
click at [158, 82] on icon "button" at bounding box center [153, 85] width 7 height 8
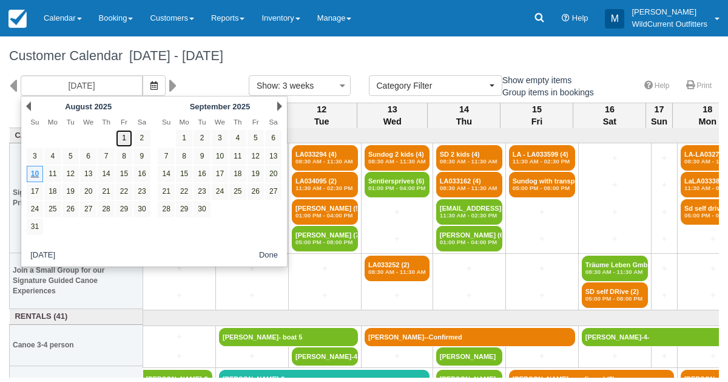
click at [120, 140] on link "1" at bounding box center [124, 138] width 16 height 16
type input "08/01/25"
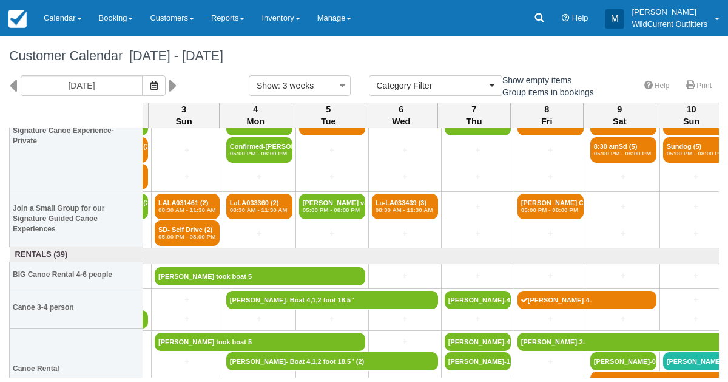
scroll to position [62, 140]
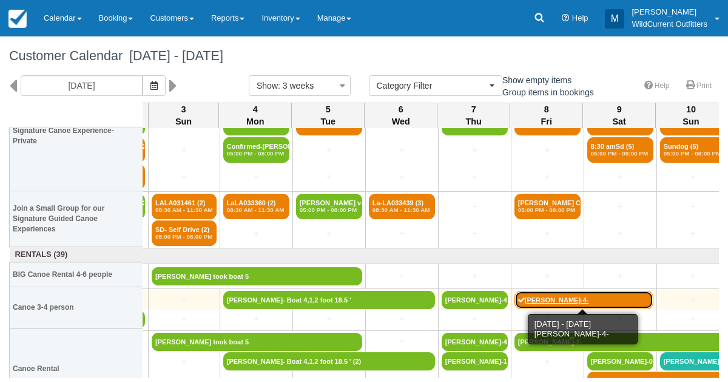
click at [551, 299] on link "[PERSON_NAME]-4-" at bounding box center [583, 300] width 139 height 18
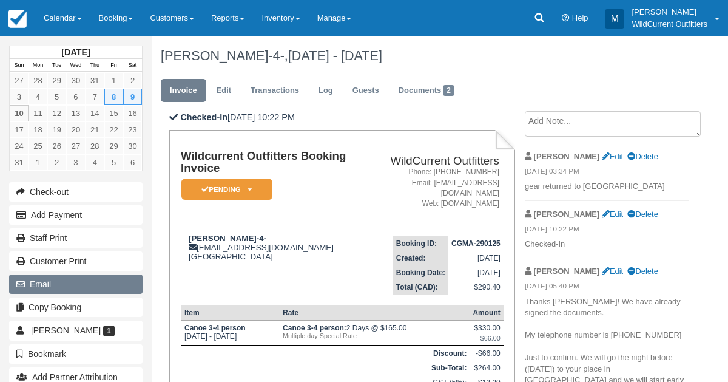
click at [84, 286] on button "Email" at bounding box center [75, 283] width 133 height 19
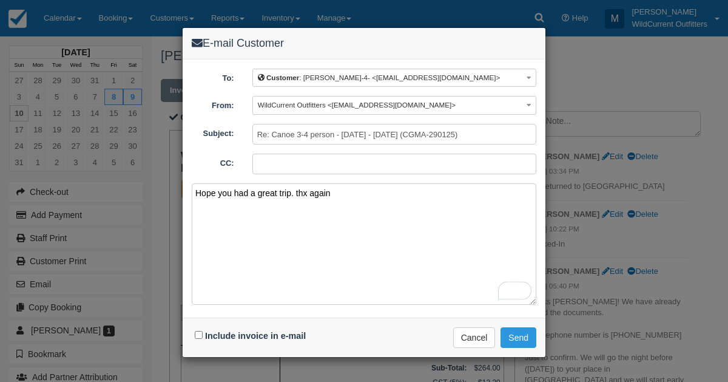
type textarea "Hope you had a great trip. thx again"
click at [198, 328] on div "Include invoice in e-mail" at bounding box center [252, 336] width 120 height 18
click at [200, 331] on input "Include invoice in e-mail" at bounding box center [199, 335] width 8 height 8
checkbox input "true"
click at [511, 335] on button "Send" at bounding box center [518, 337] width 36 height 21
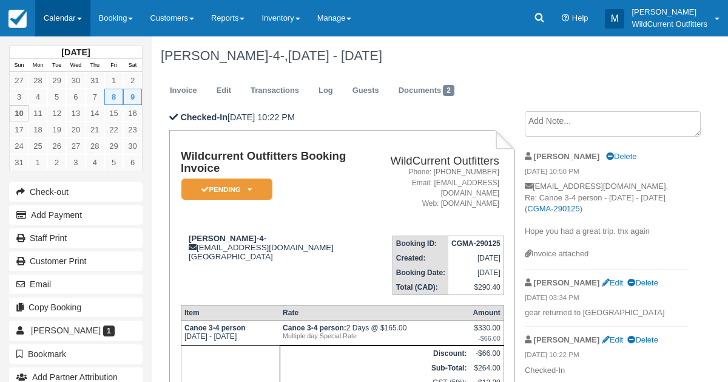
click at [60, 10] on link "Calendar" at bounding box center [62, 18] width 55 height 36
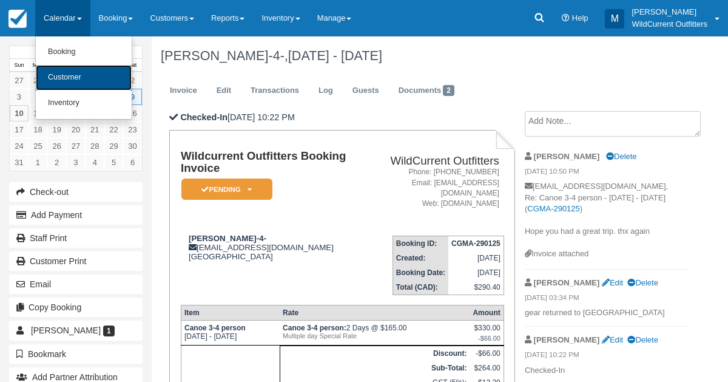
click at [67, 67] on link "Customer" at bounding box center [84, 77] width 96 height 25
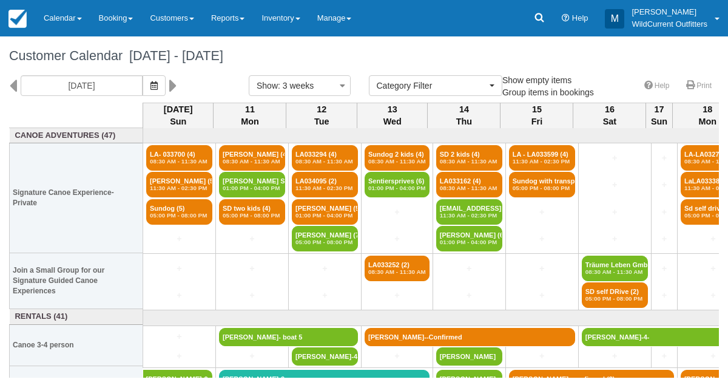
select select
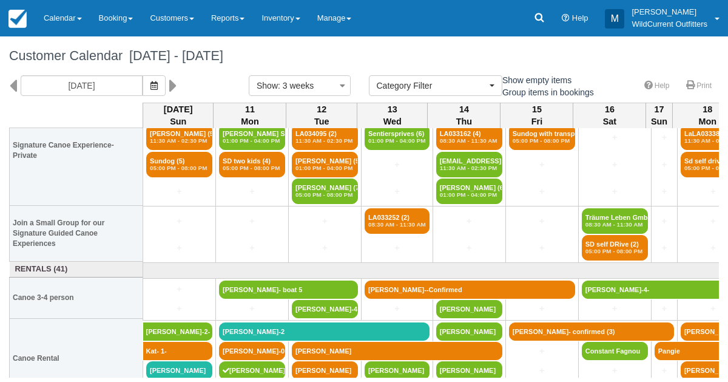
scroll to position [48, 0]
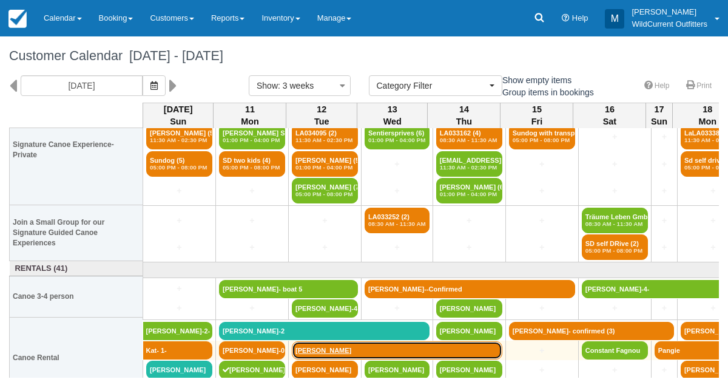
click at [317, 345] on link "[PERSON_NAME]" at bounding box center [397, 350] width 210 height 18
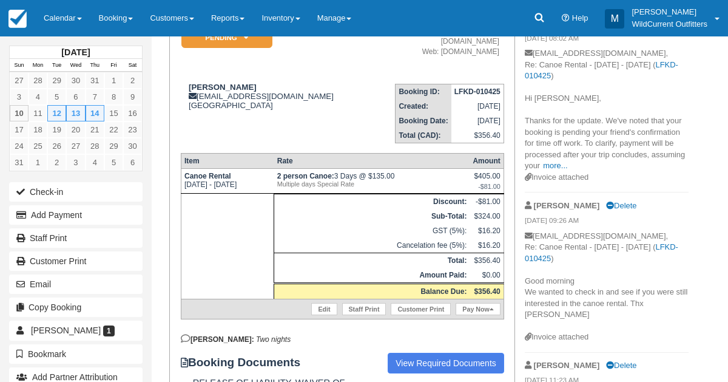
scroll to position [129, 0]
